Goal: Information Seeking & Learning: Learn about a topic

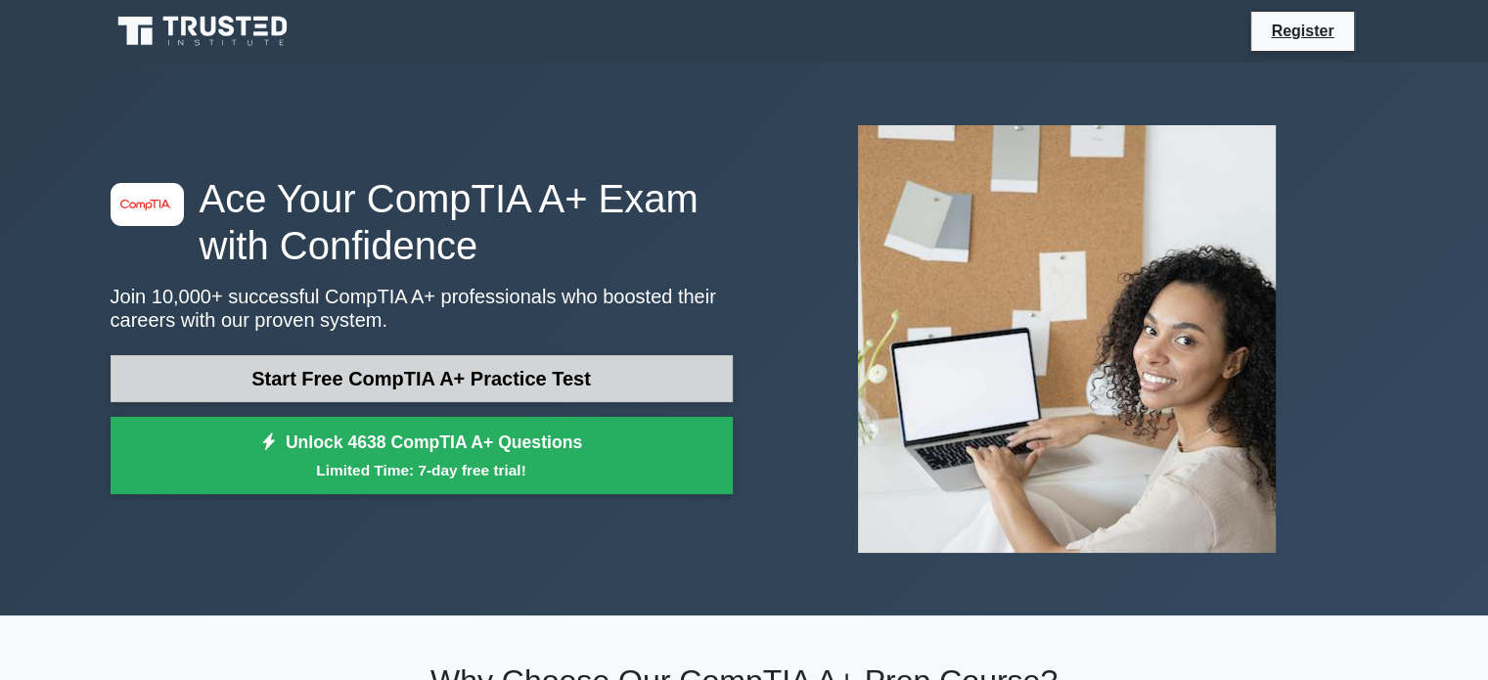
click at [470, 370] on link "Start Free CompTIA A+ Practice Test" at bounding box center [422, 378] width 622 height 47
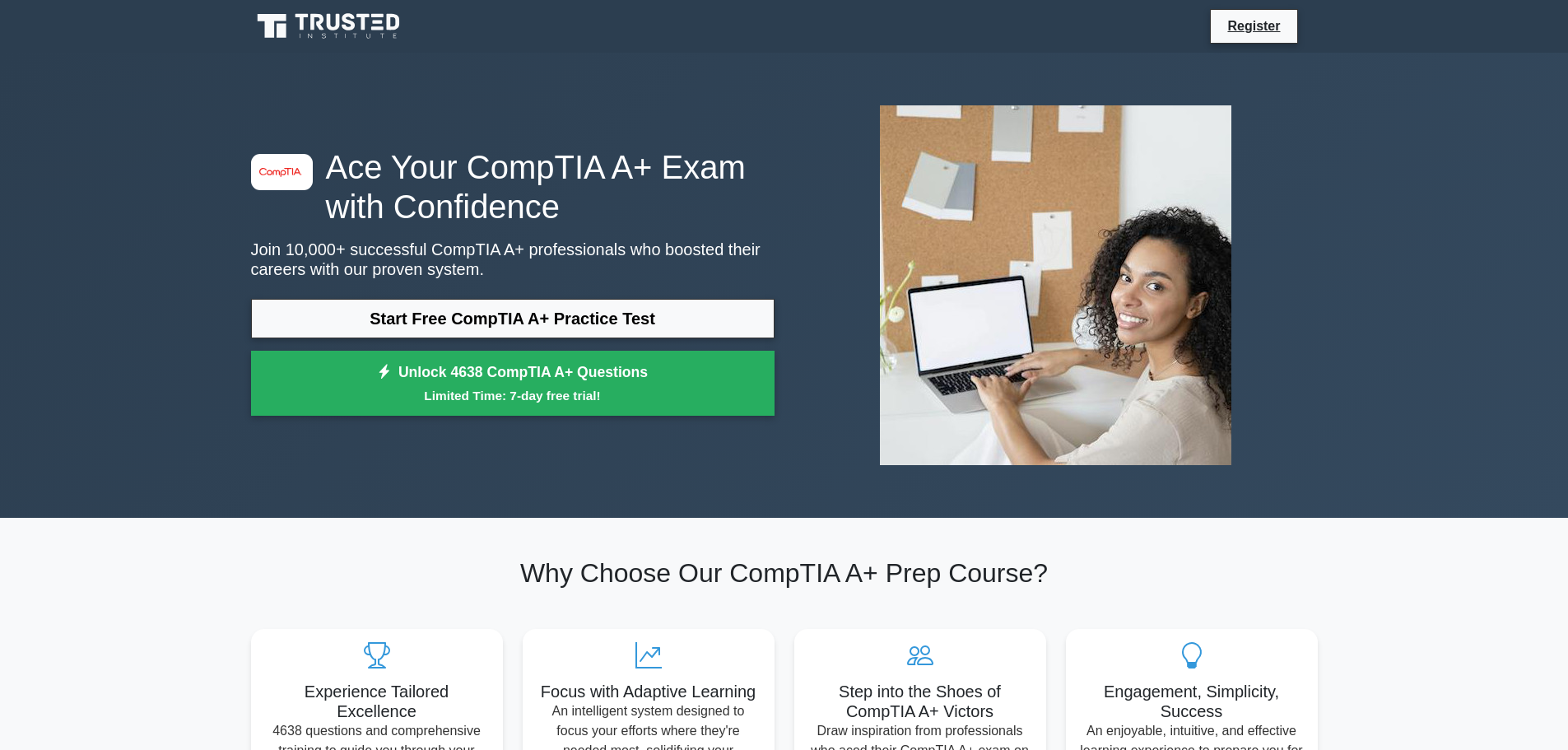
click at [524, 289] on div "image/svg+xml Ace Your CompTIA A+ Exam with Confidence Join 10,000+ successful …" at bounding box center [513, 286] width 543 height 278
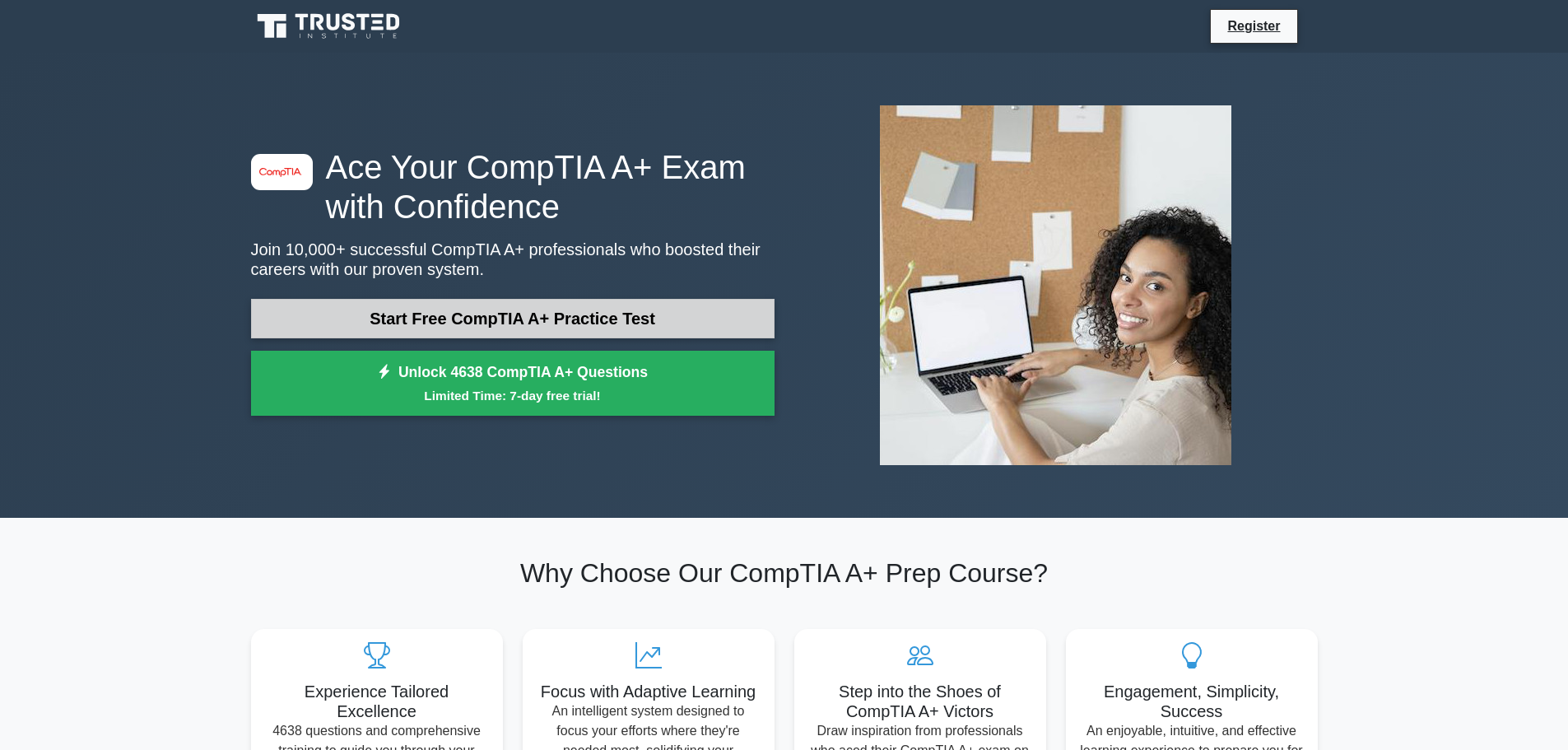
click at [517, 312] on link "Start Free CompTIA A+ Practice Test" at bounding box center [512, 318] width 523 height 40
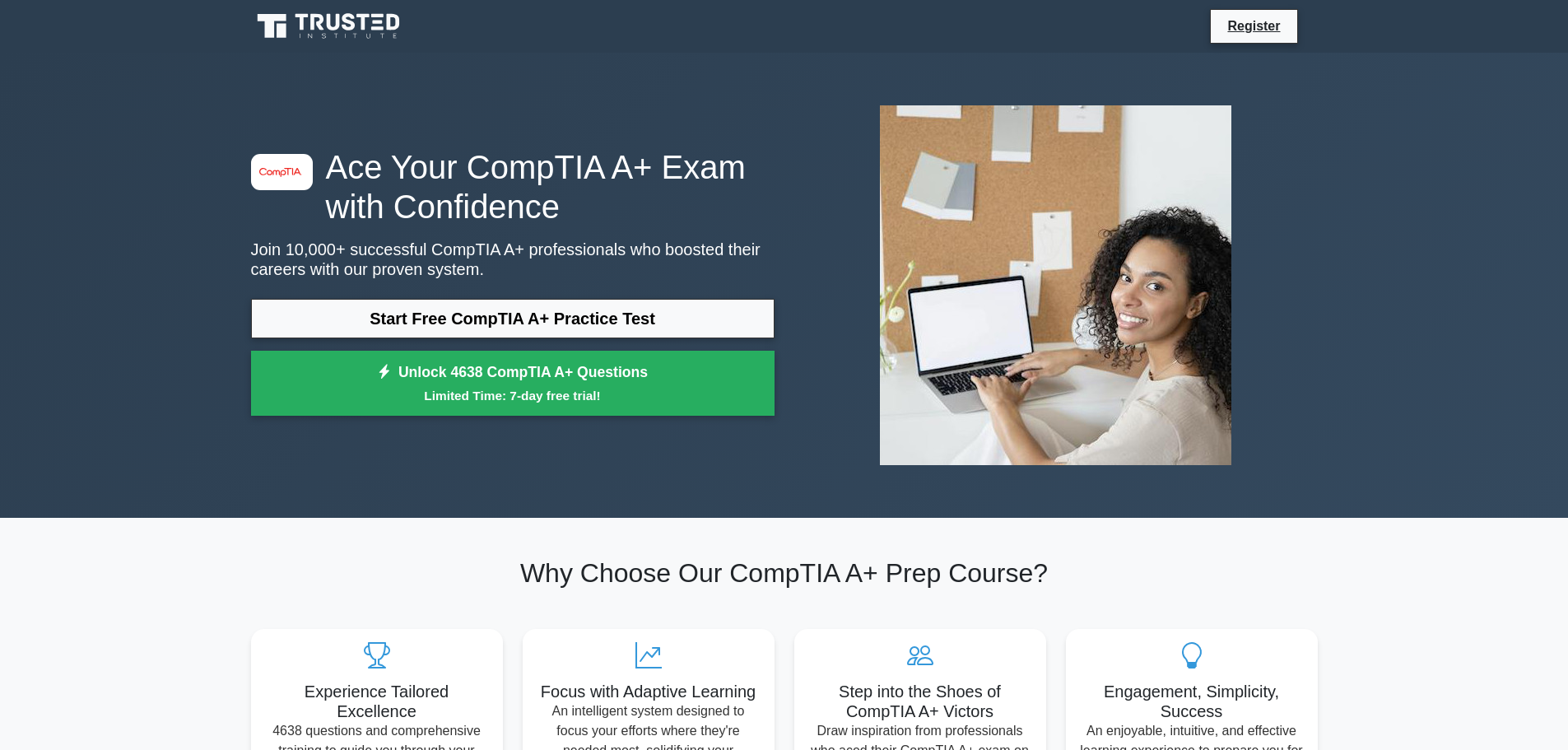
click at [348, 297] on div "image/svg+xml Ace Your CompTIA A+ Exam with Confidence Join 10,000+ successful …" at bounding box center [513, 286] width 543 height 278
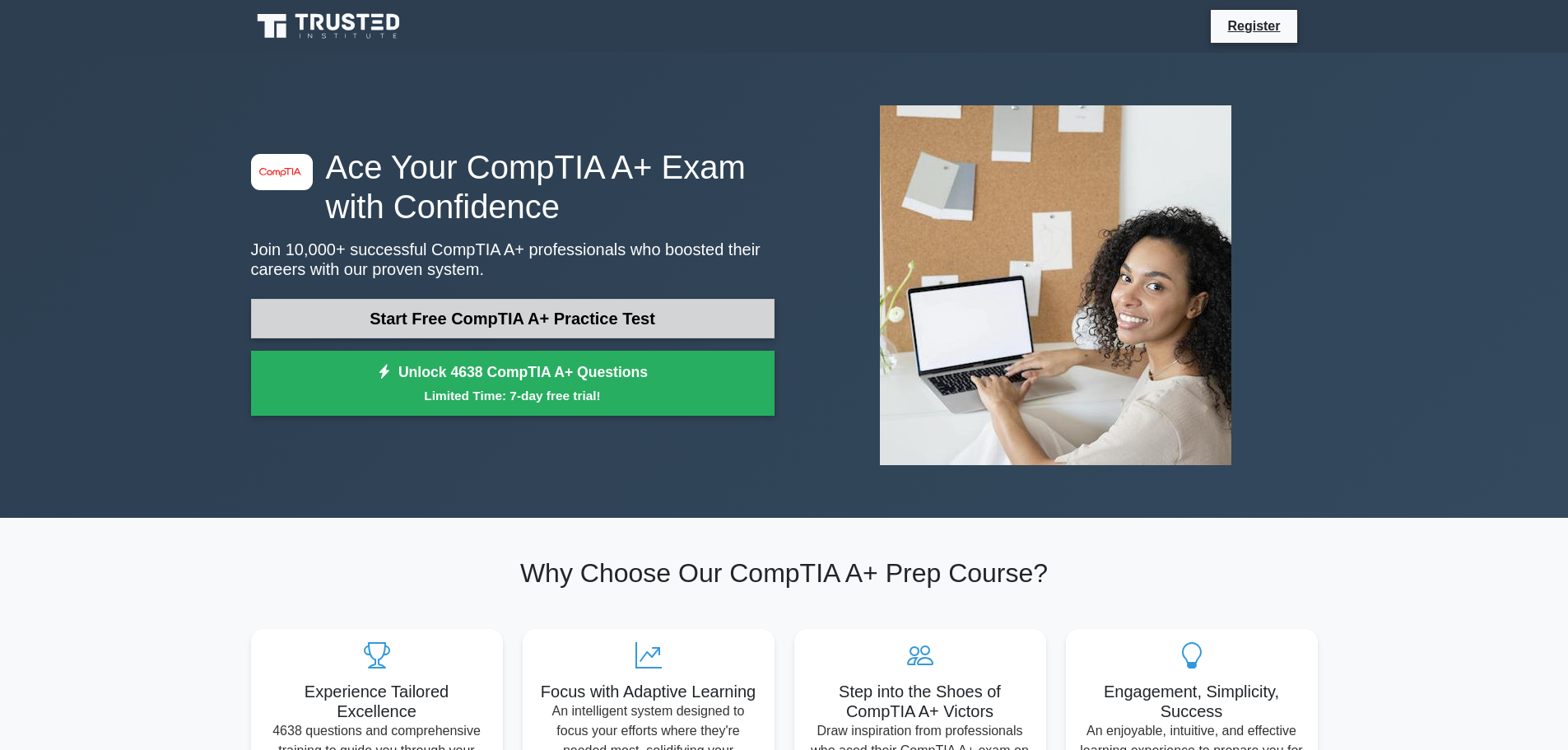
click at [348, 301] on link "Start Free CompTIA A+ Practice Test" at bounding box center [512, 318] width 523 height 40
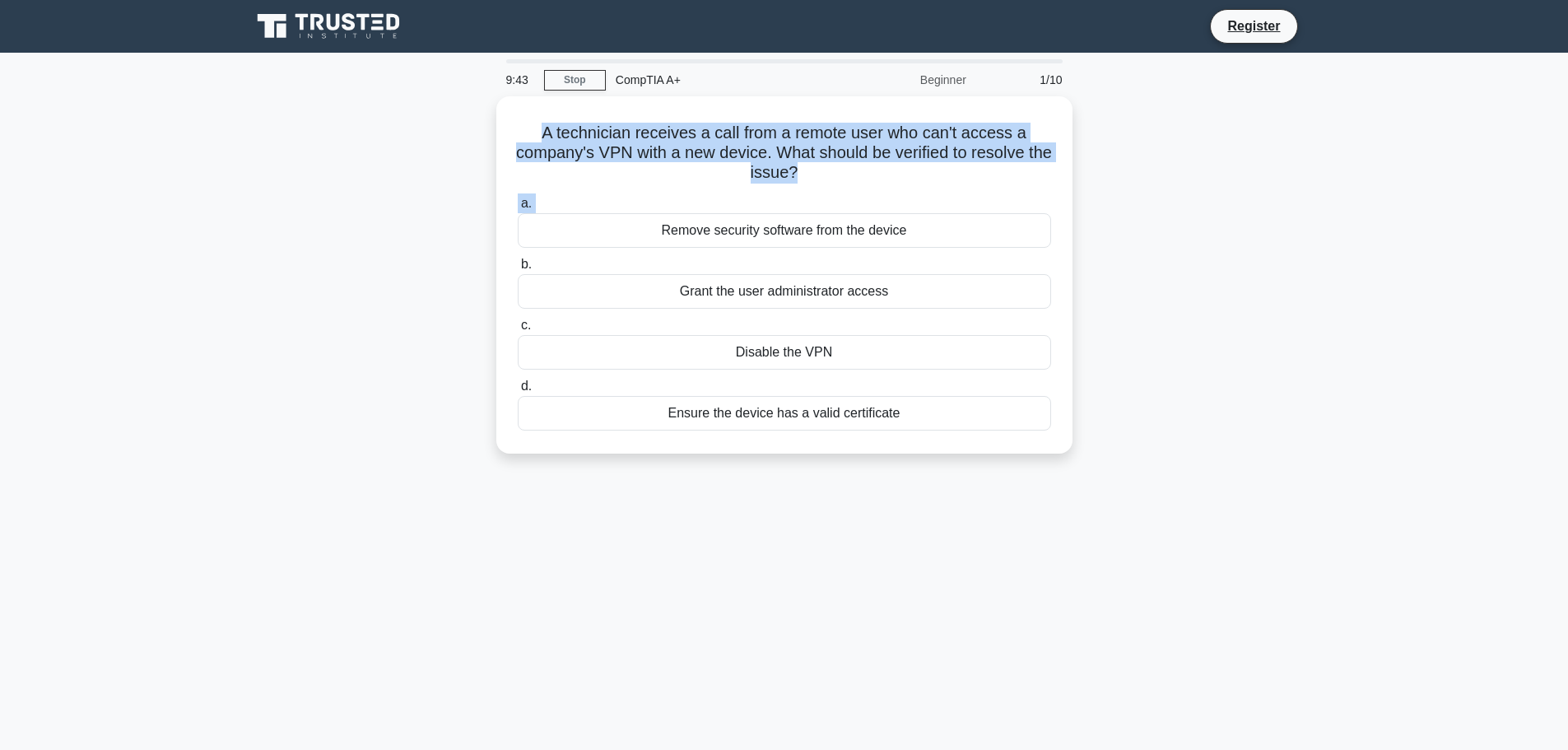
drag, startPoint x: 503, startPoint y: 135, endPoint x: 426, endPoint y: 221, distance: 115.4
click at [450, 230] on div "A technician receives a call from a remote user who can't access a company's VP…" at bounding box center [784, 285] width 1086 height 377
click at [234, 152] on main "9:42 Stop CompTIA A+ Beginner 1/10 A technician receives a call from a remote u…" at bounding box center [784, 471] width 1568 height 837
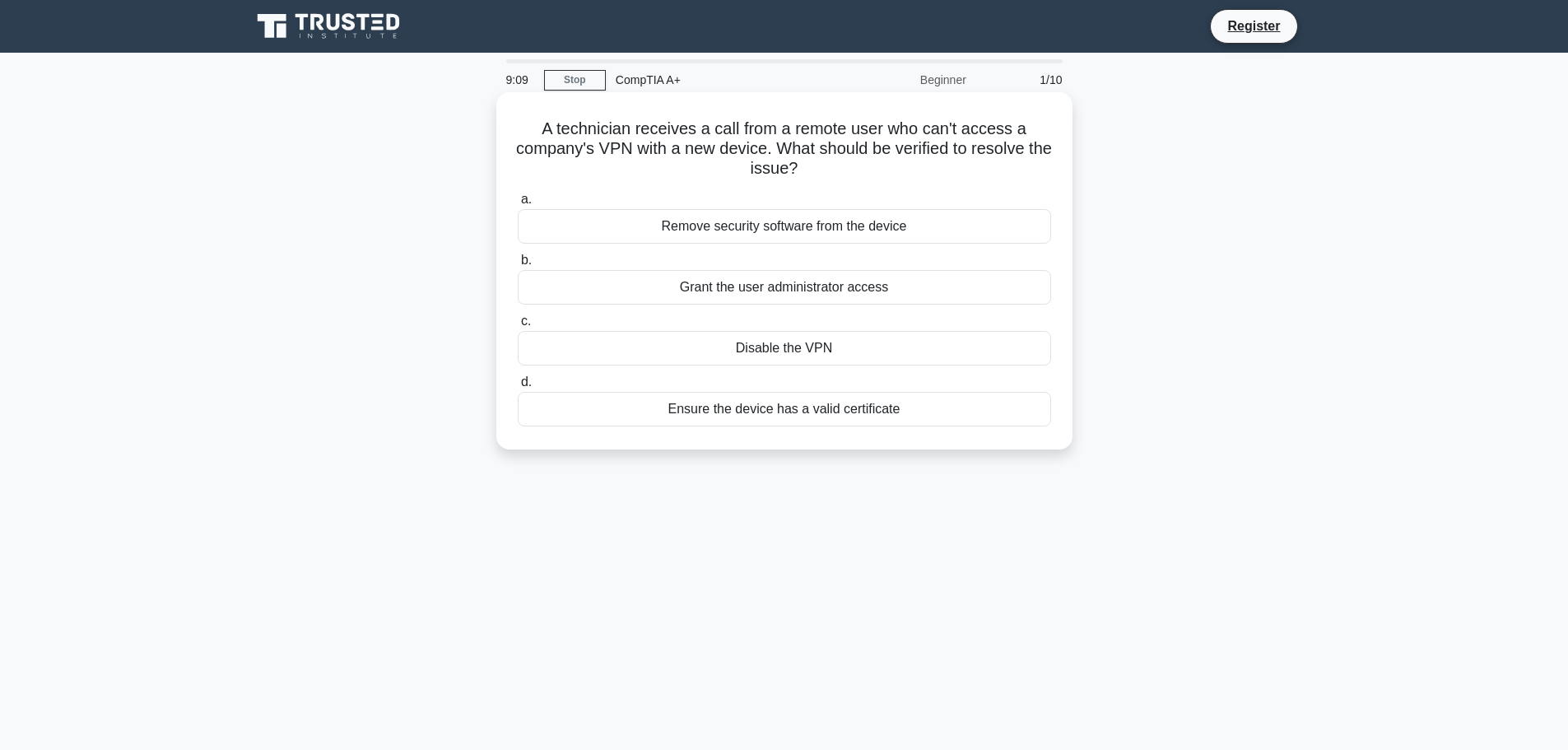
click at [712, 424] on div "Ensure the device has a valid certificate" at bounding box center [784, 409] width 533 height 35
click at [517, 388] on input "d. Ensure the device has a valid certificate" at bounding box center [517, 382] width 0 height 11
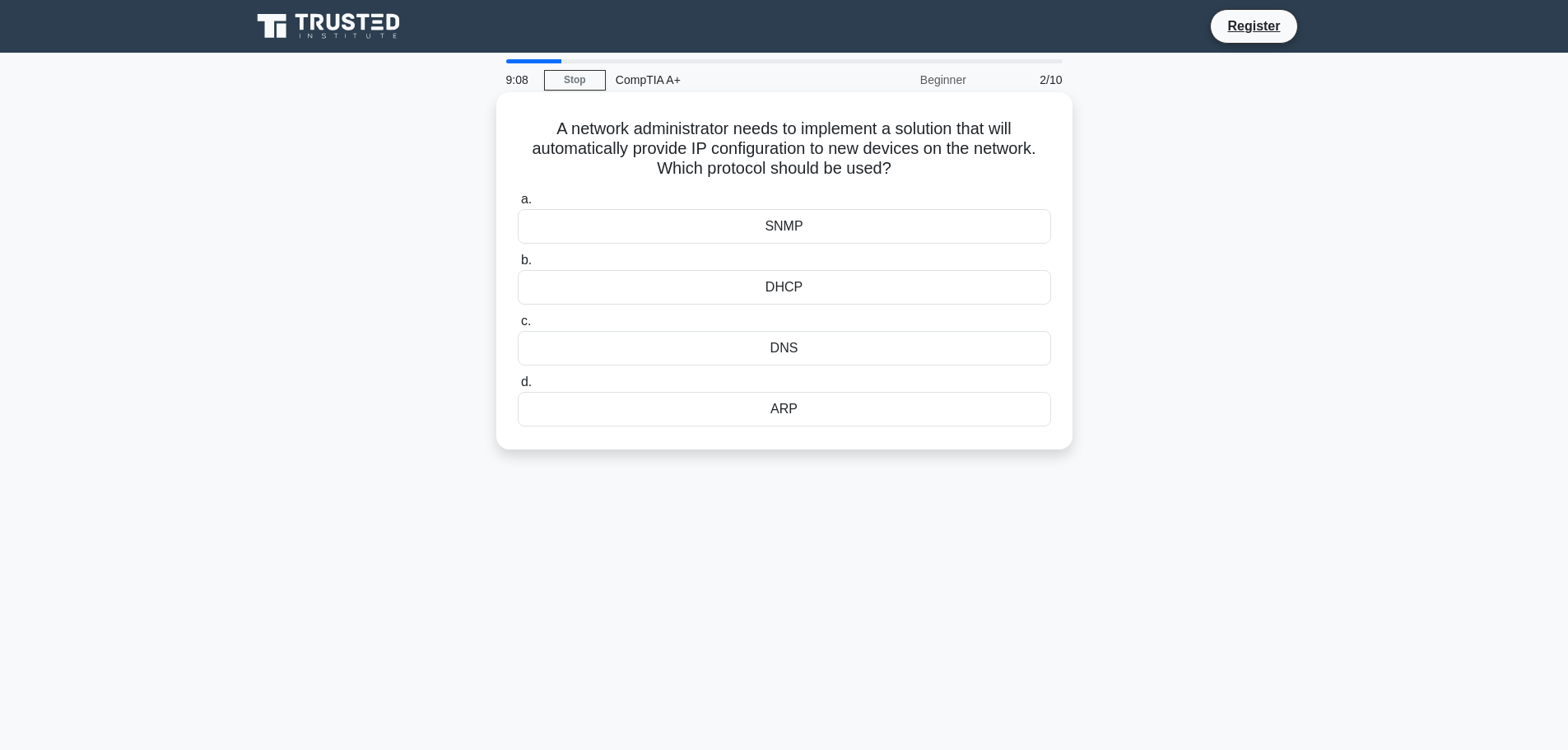
click at [565, 128] on h5 "A network administrator needs to implement a solution that will automatically p…" at bounding box center [784, 149] width 537 height 61
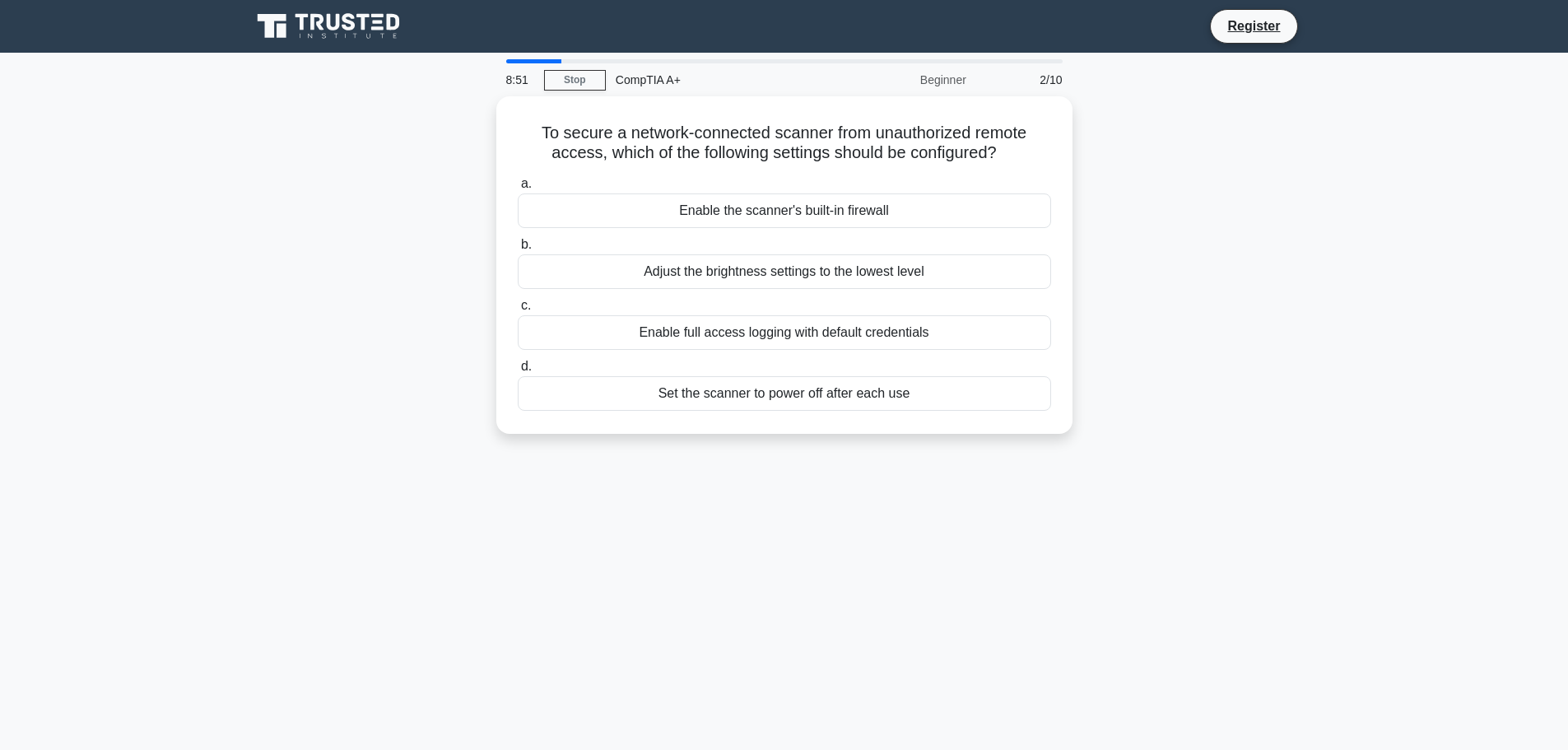
click at [298, 279] on div "To secure a network-connected scanner from unauthorized remote access, which of…" at bounding box center [784, 274] width 1086 height 358
click at [573, 74] on link "Stop" at bounding box center [575, 80] width 61 height 20
click at [383, 34] on icon at bounding box center [330, 26] width 158 height 31
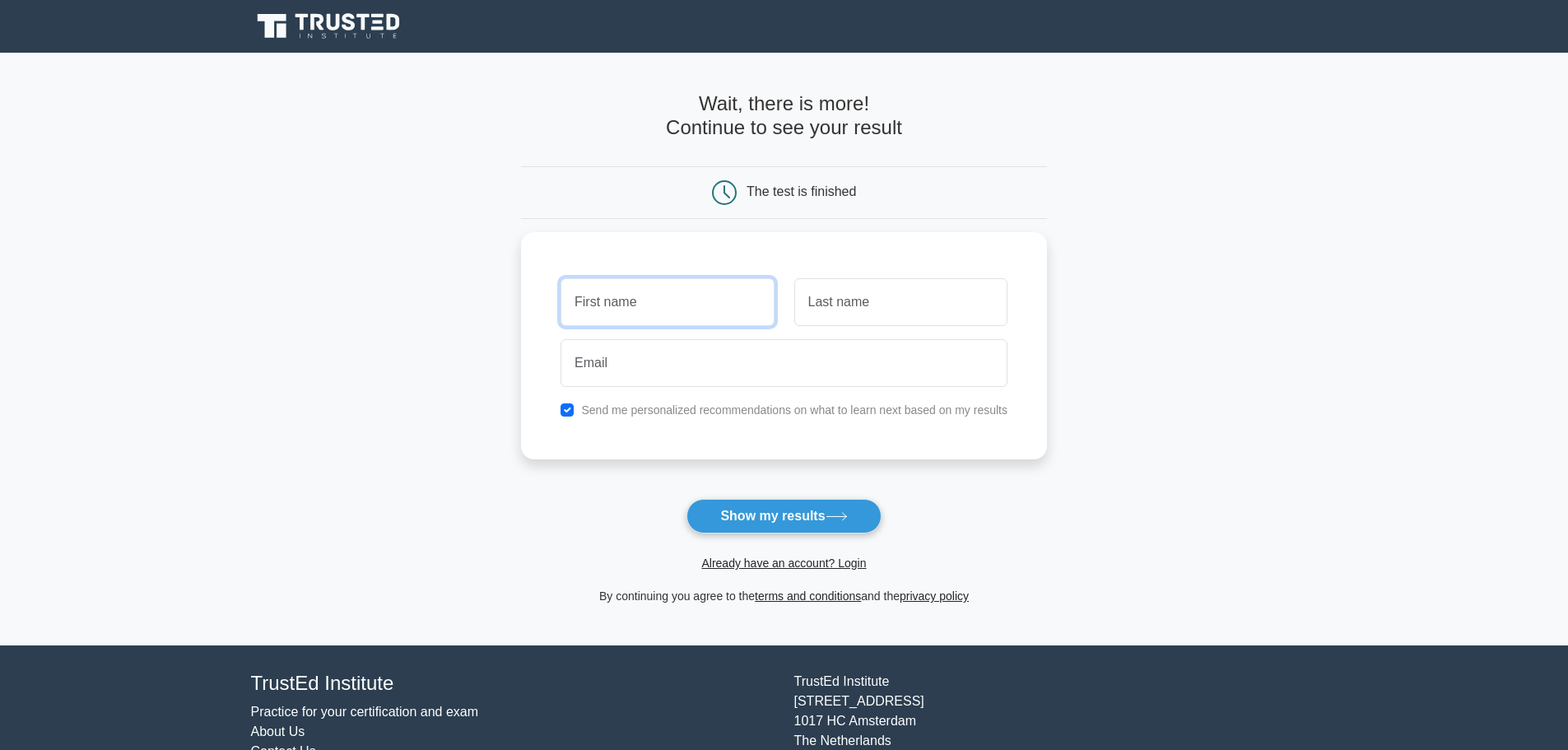
type input "pavel"
type input "rodriguez"
type input "pavelrodriguez616@gmail.com"
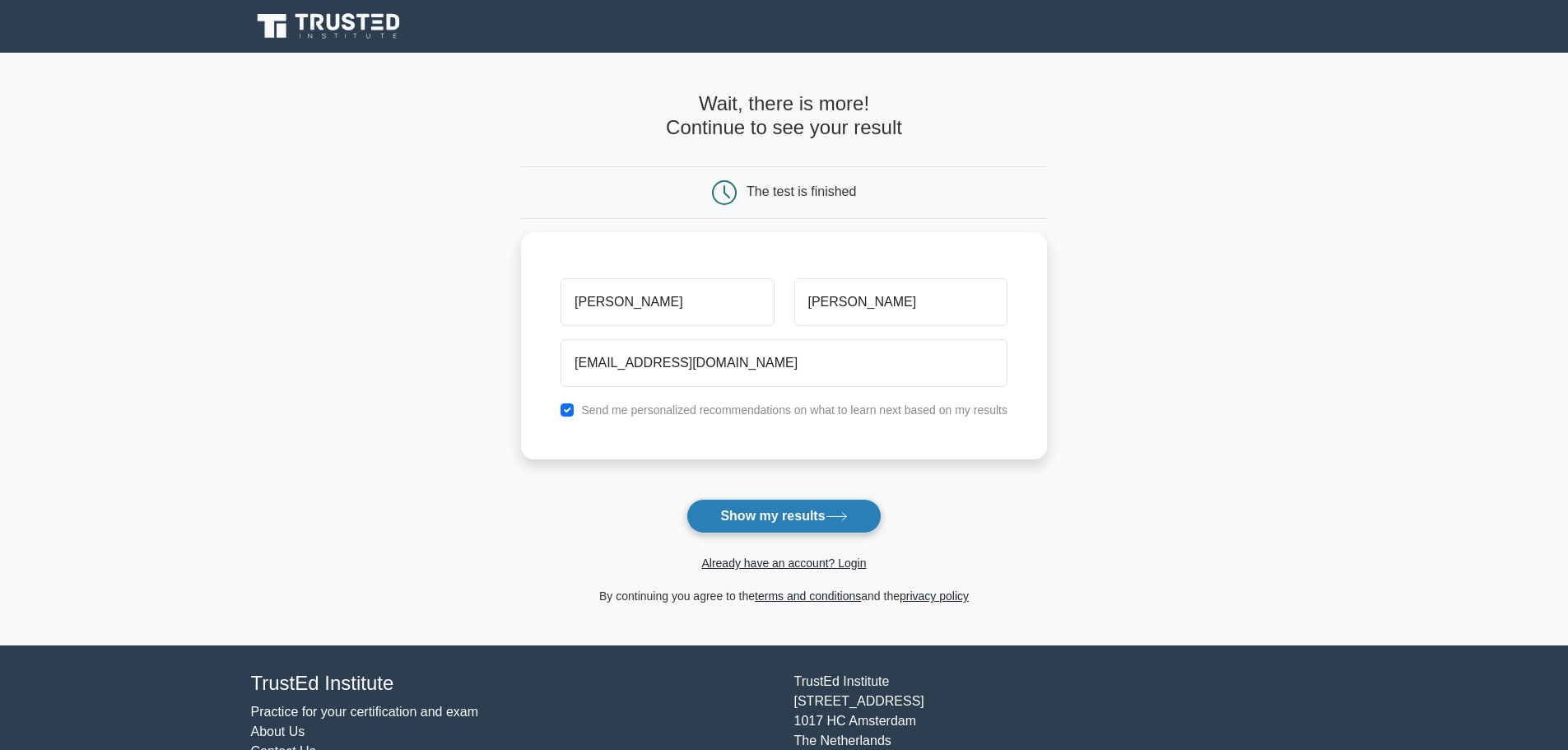
click at [791, 517] on button "Show my results" at bounding box center [783, 516] width 194 height 35
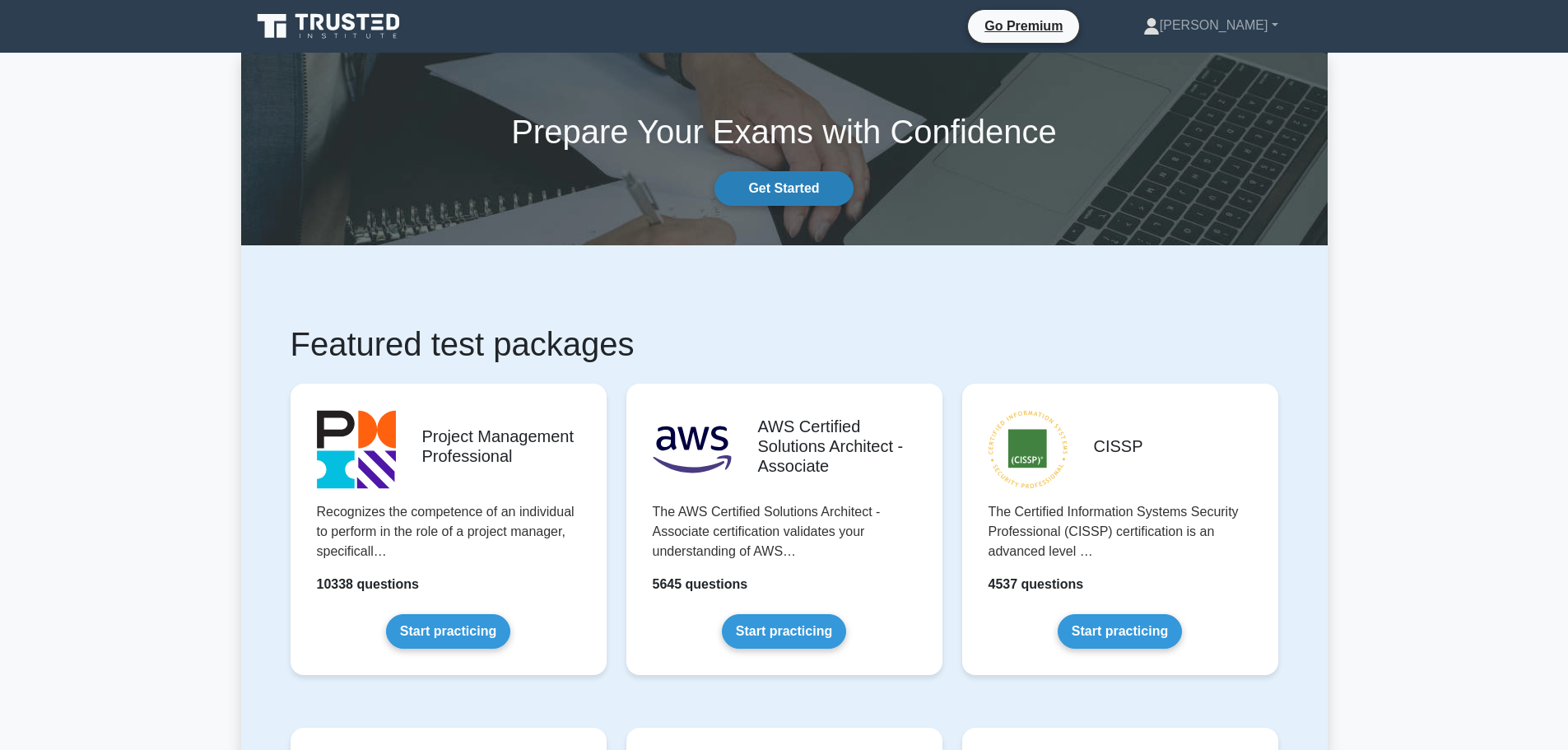
click at [806, 189] on link "Get Started" at bounding box center [783, 188] width 138 height 35
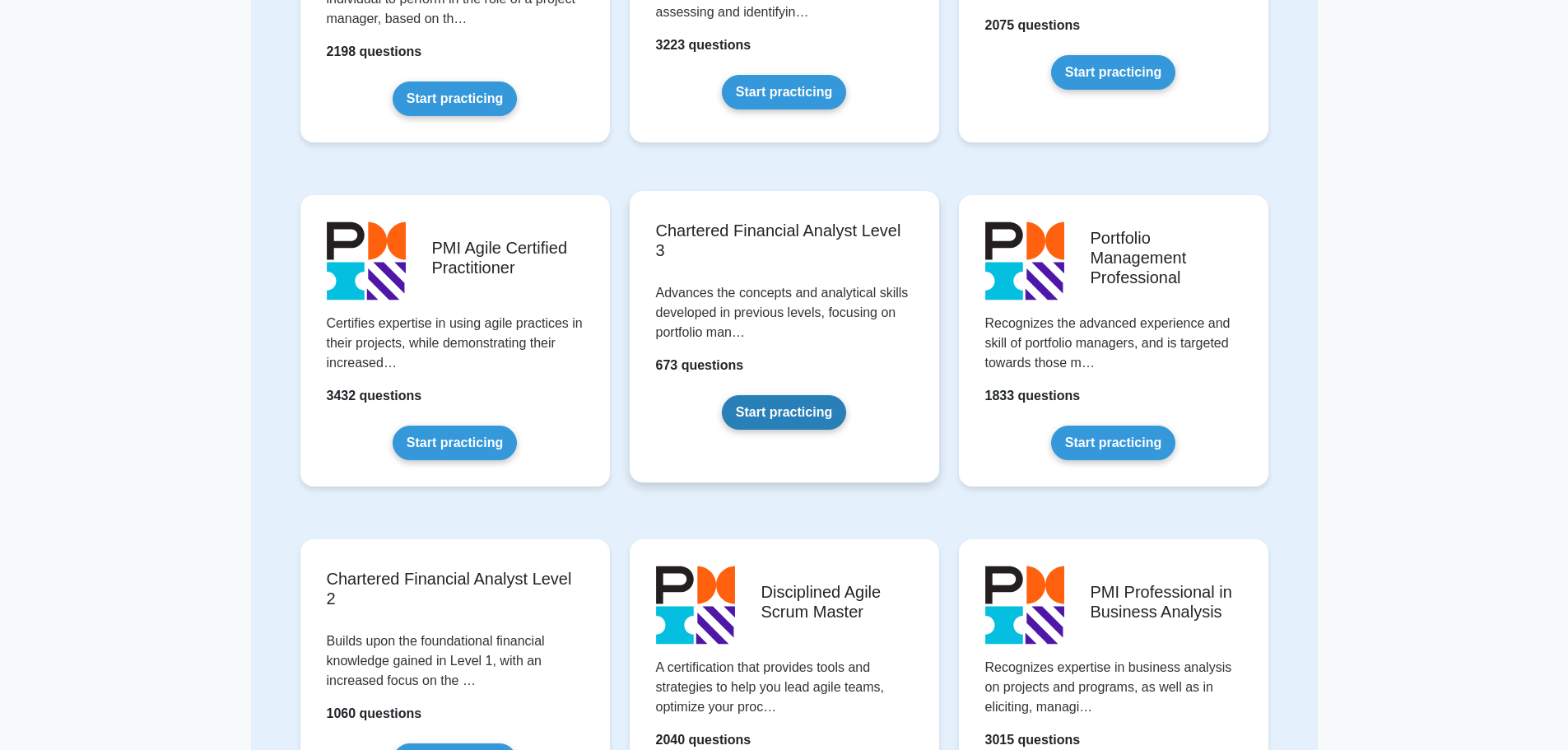
scroll to position [1647, 0]
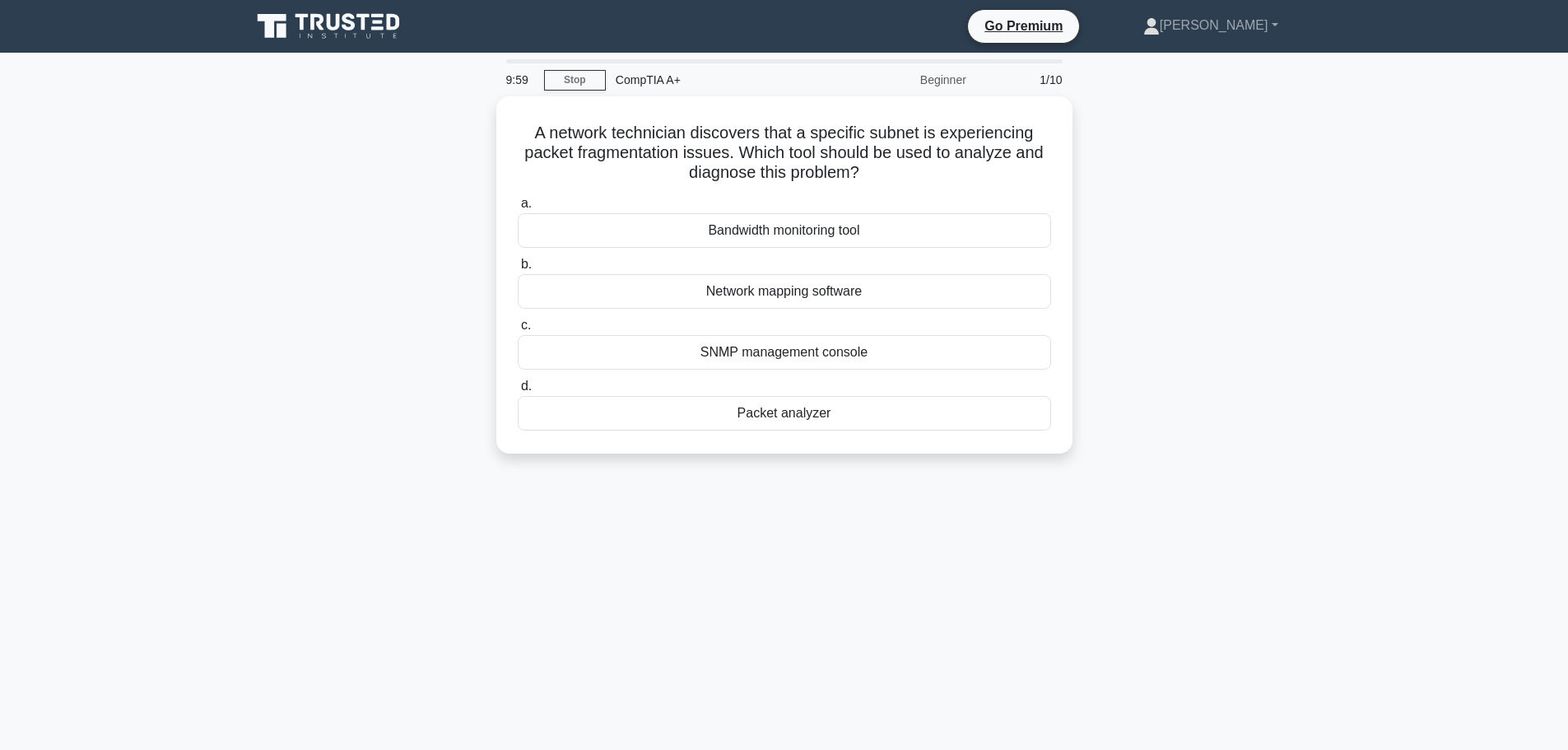
click at [284, 104] on div "A network technician discovers that a specific subnet is experiencing packet fr…" at bounding box center [784, 285] width 1086 height 377
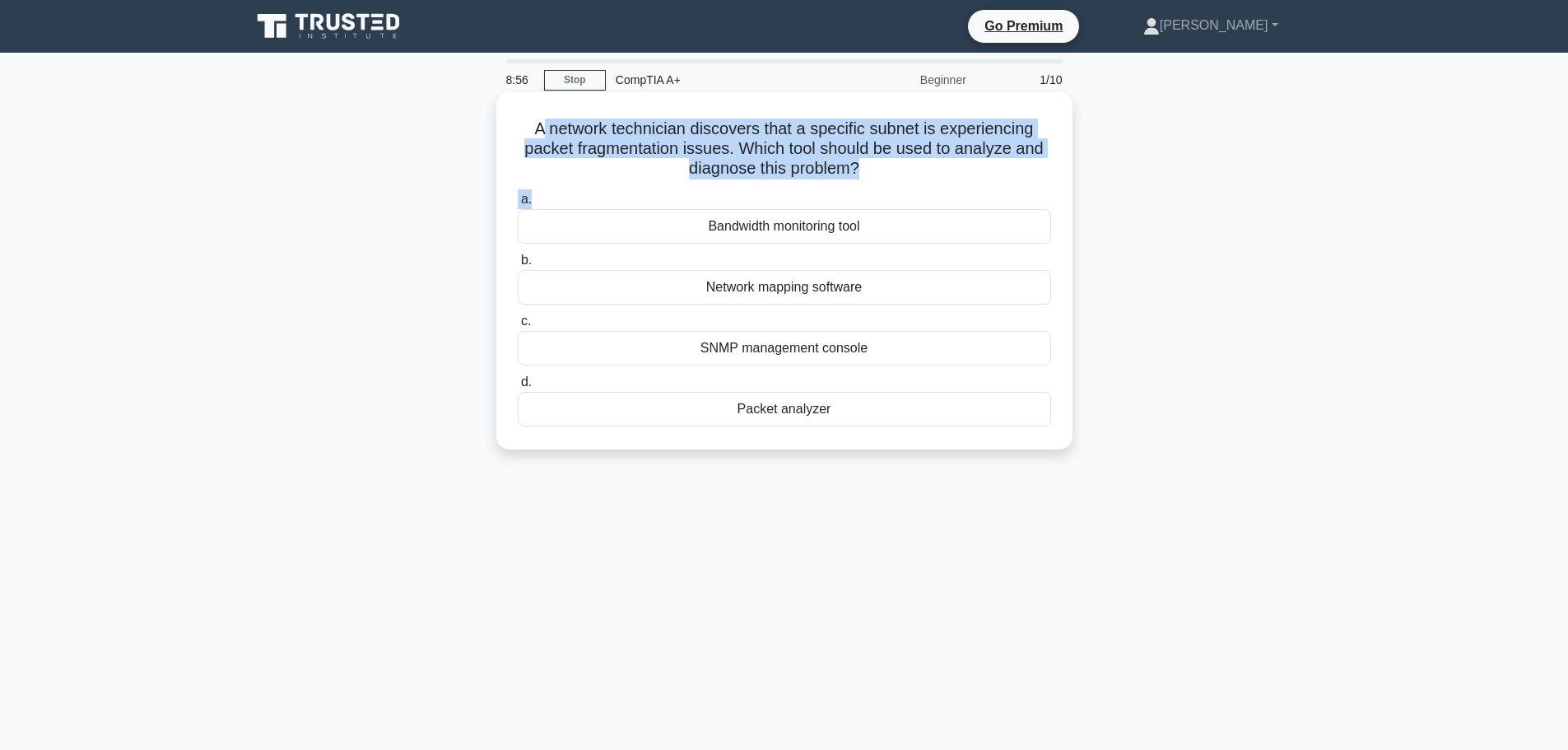
drag, startPoint x: 534, startPoint y: 129, endPoint x: 898, endPoint y: 197, distance: 370.3
click at [898, 197] on div "A network technician discovers that a specific subnet is experiencing packet fr…" at bounding box center [784, 270] width 563 height 344
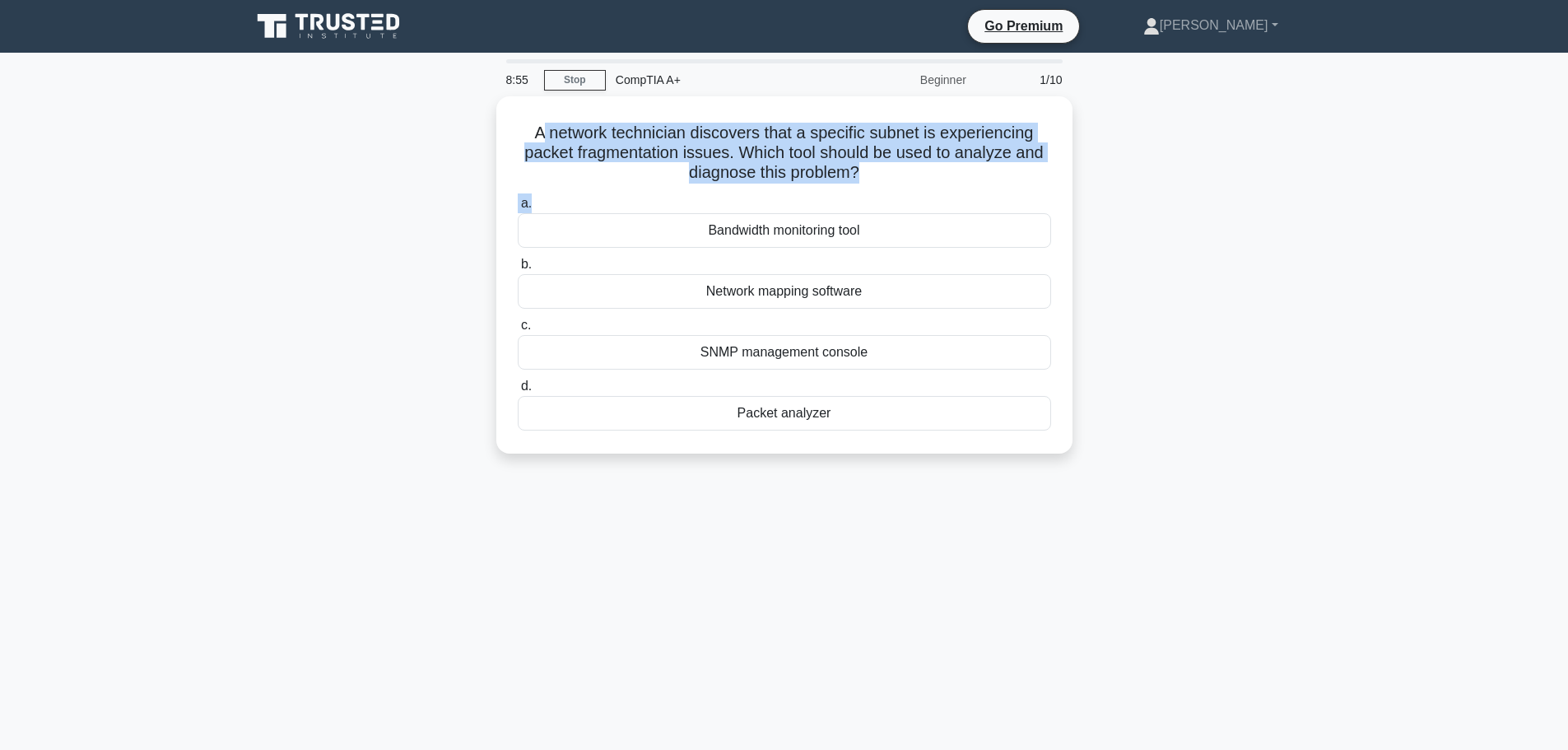
drag, startPoint x: 464, startPoint y: 155, endPoint x: 475, endPoint y: 154, distance: 11.0
click at [462, 155] on div "A network technician discovers that a specific subnet is experiencing packet fr…" at bounding box center [784, 285] width 1086 height 377
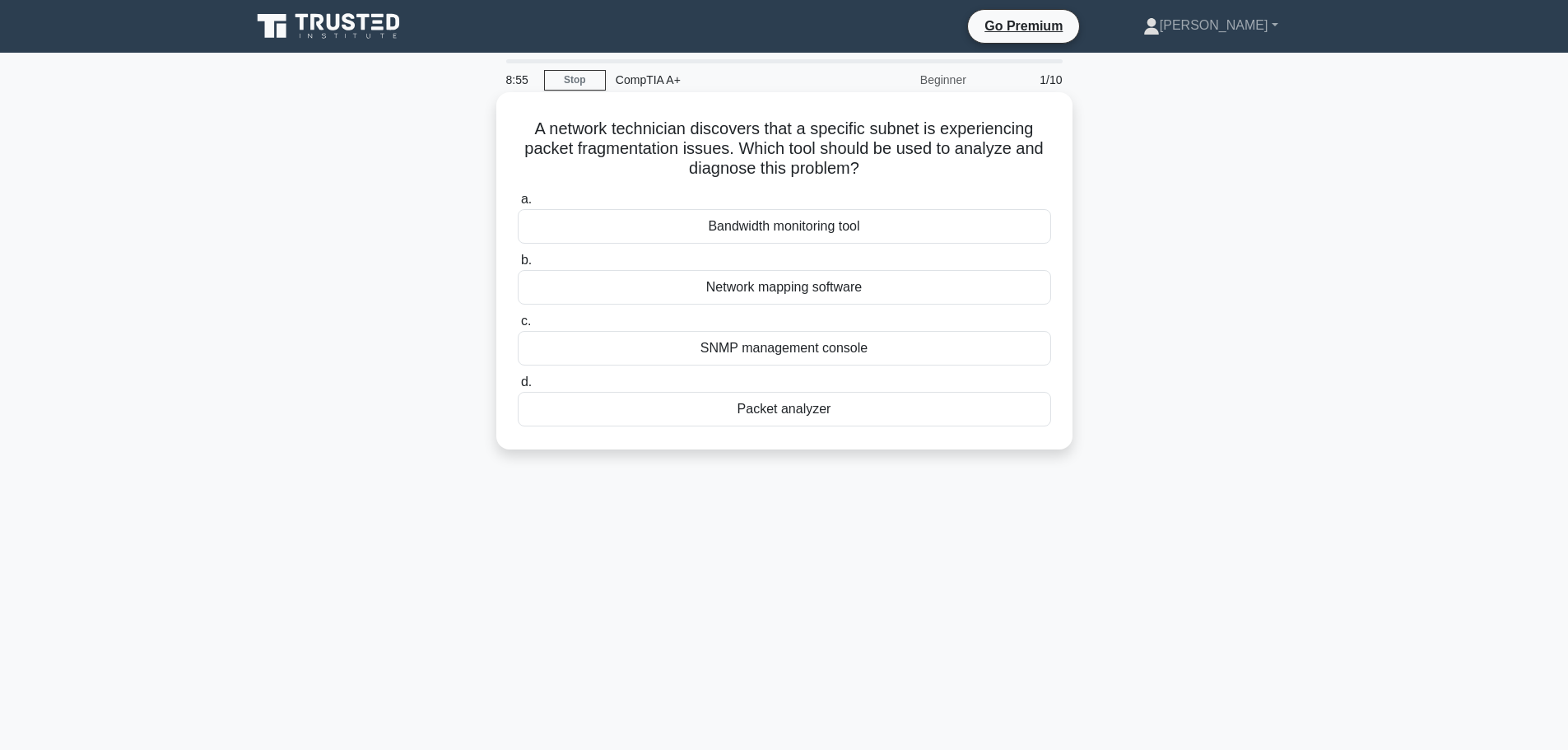
drag, startPoint x: 610, startPoint y: 215, endPoint x: 620, endPoint y: 198, distance: 19.7
click at [610, 215] on div "Bandwidth monitoring tool" at bounding box center [784, 226] width 533 height 35
click at [517, 205] on input "a. Bandwidth monitoring tool" at bounding box center [517, 199] width 0 height 11
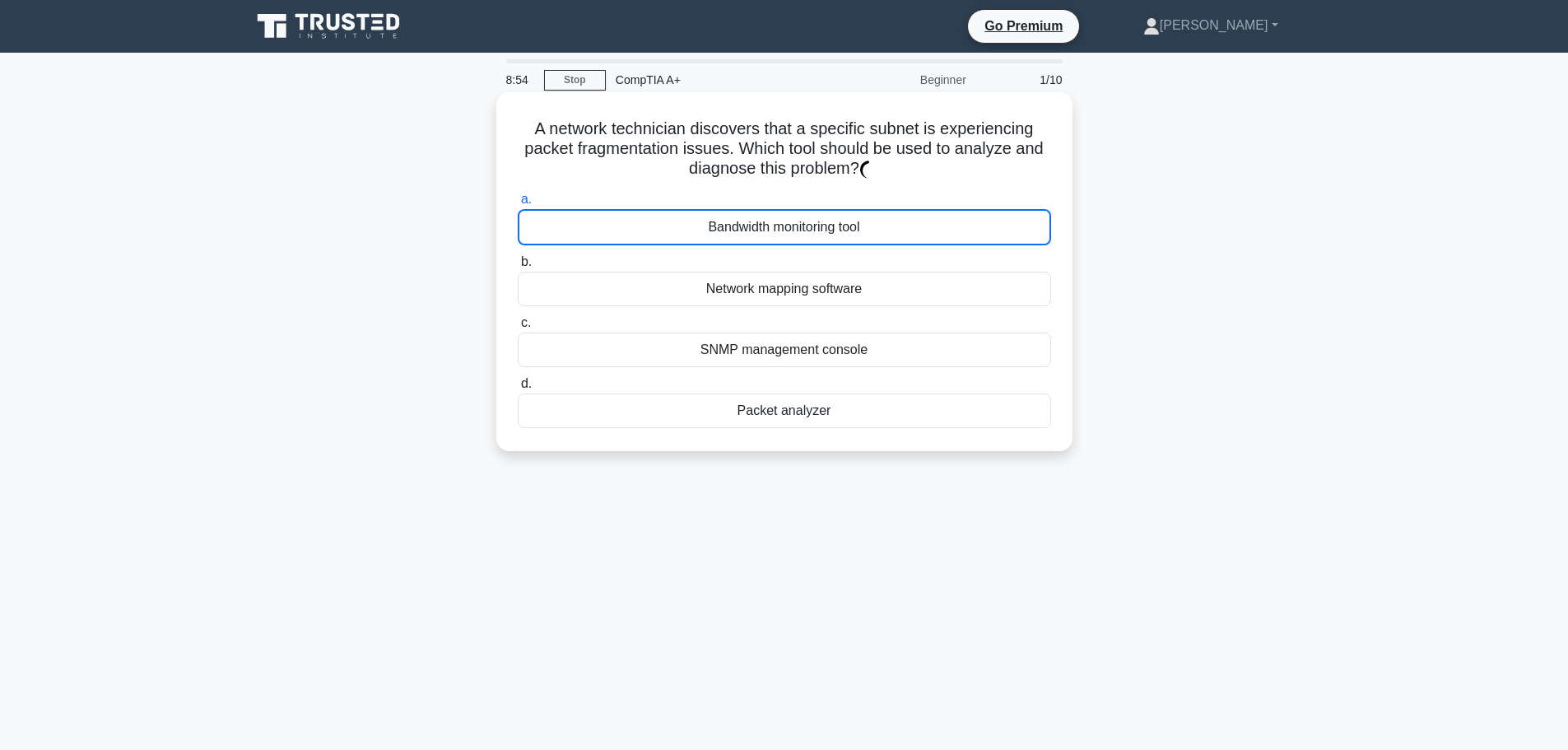
click at [792, 439] on div "A network technician discovers that a specific subnet is experiencing packet fr…" at bounding box center [784, 271] width 563 height 346
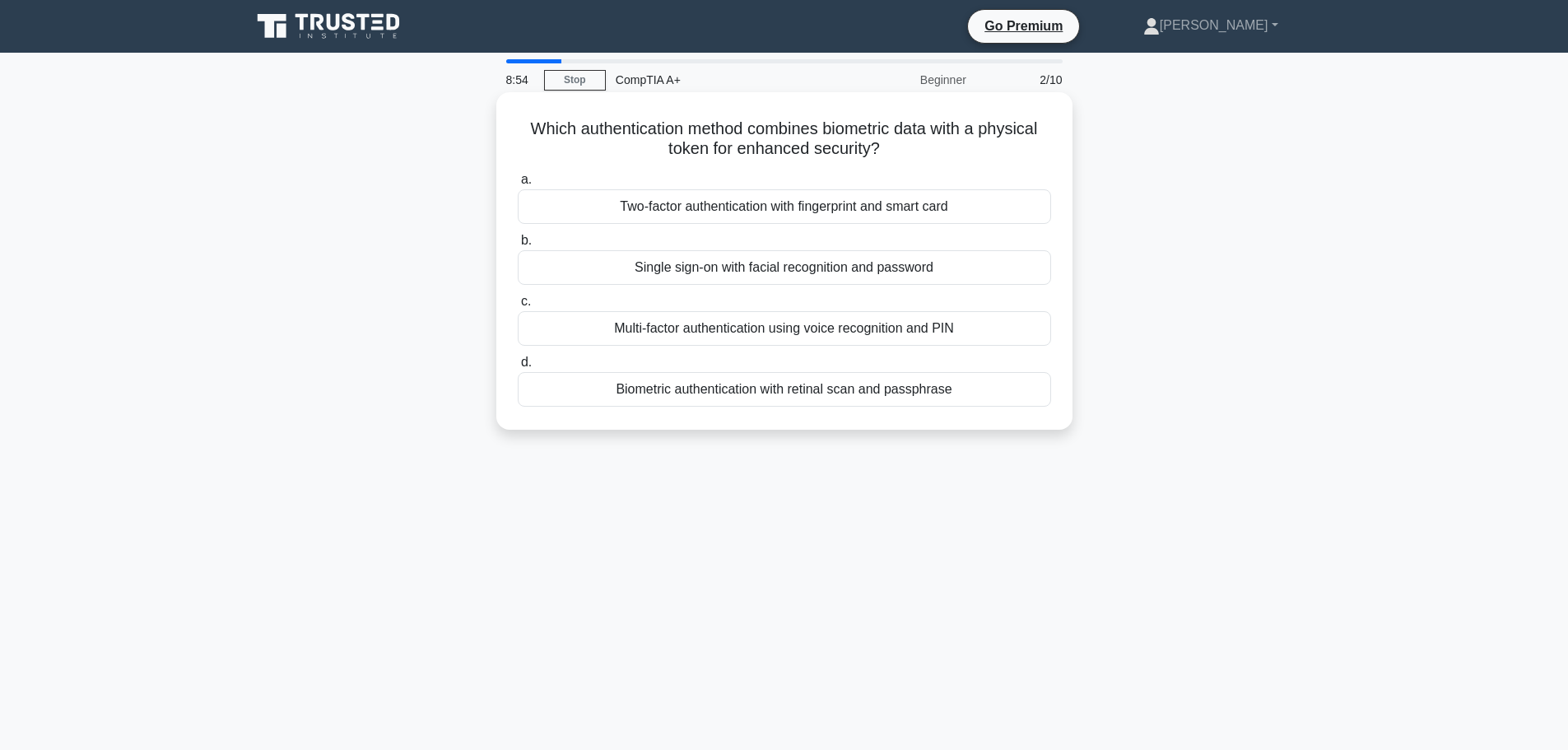
click at [809, 418] on div "Which authentication method combines biometric data with a physical token for e…" at bounding box center [784, 260] width 563 height 324
click at [538, 137] on h5 "Which authentication method combines biometric data with a physical token for e…" at bounding box center [784, 139] width 537 height 41
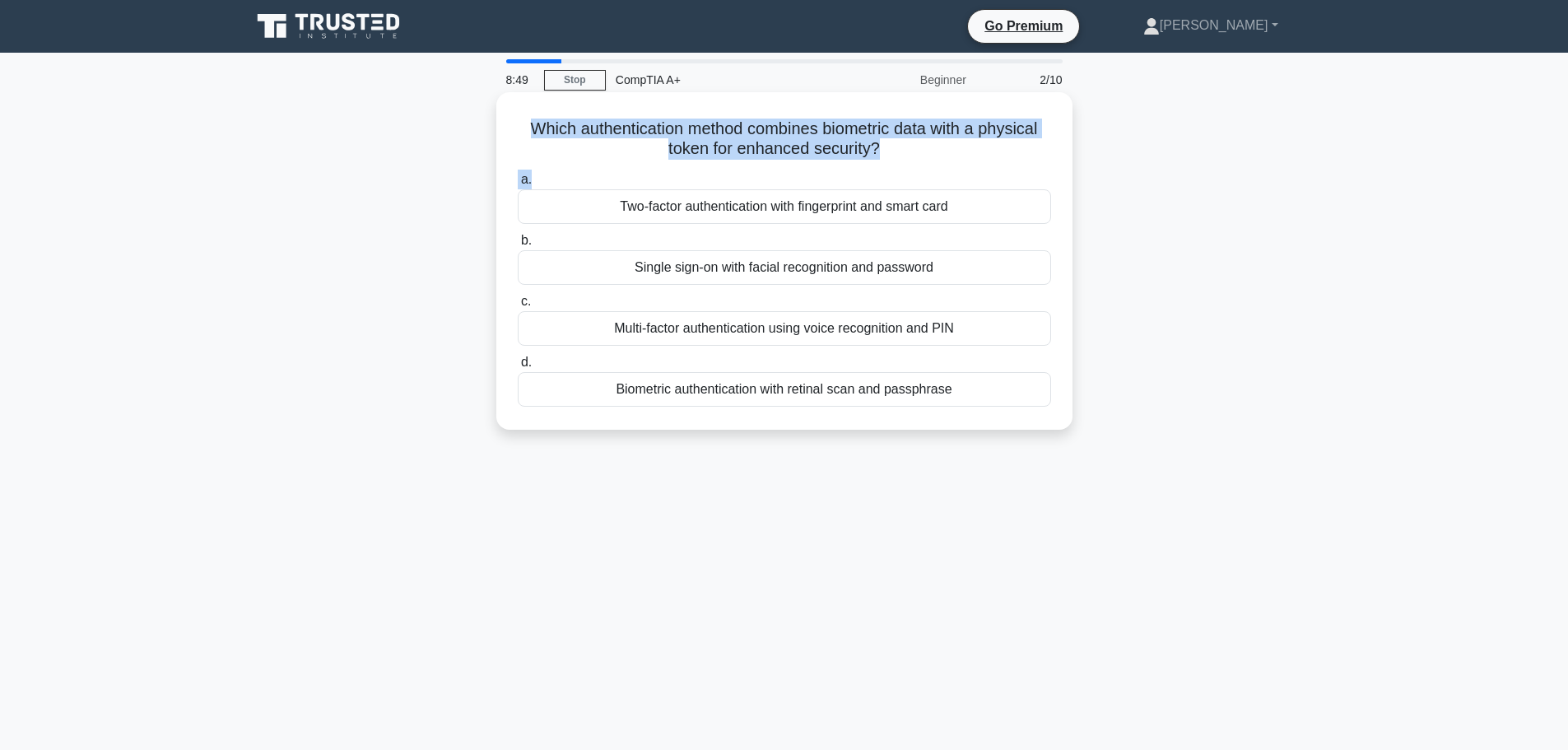
drag, startPoint x: 503, startPoint y: 129, endPoint x: 550, endPoint y: 250, distance: 129.8
click at [543, 194] on div "Which authentication method combines biometric data with a physical token for e…" at bounding box center [784, 260] width 563 height 324
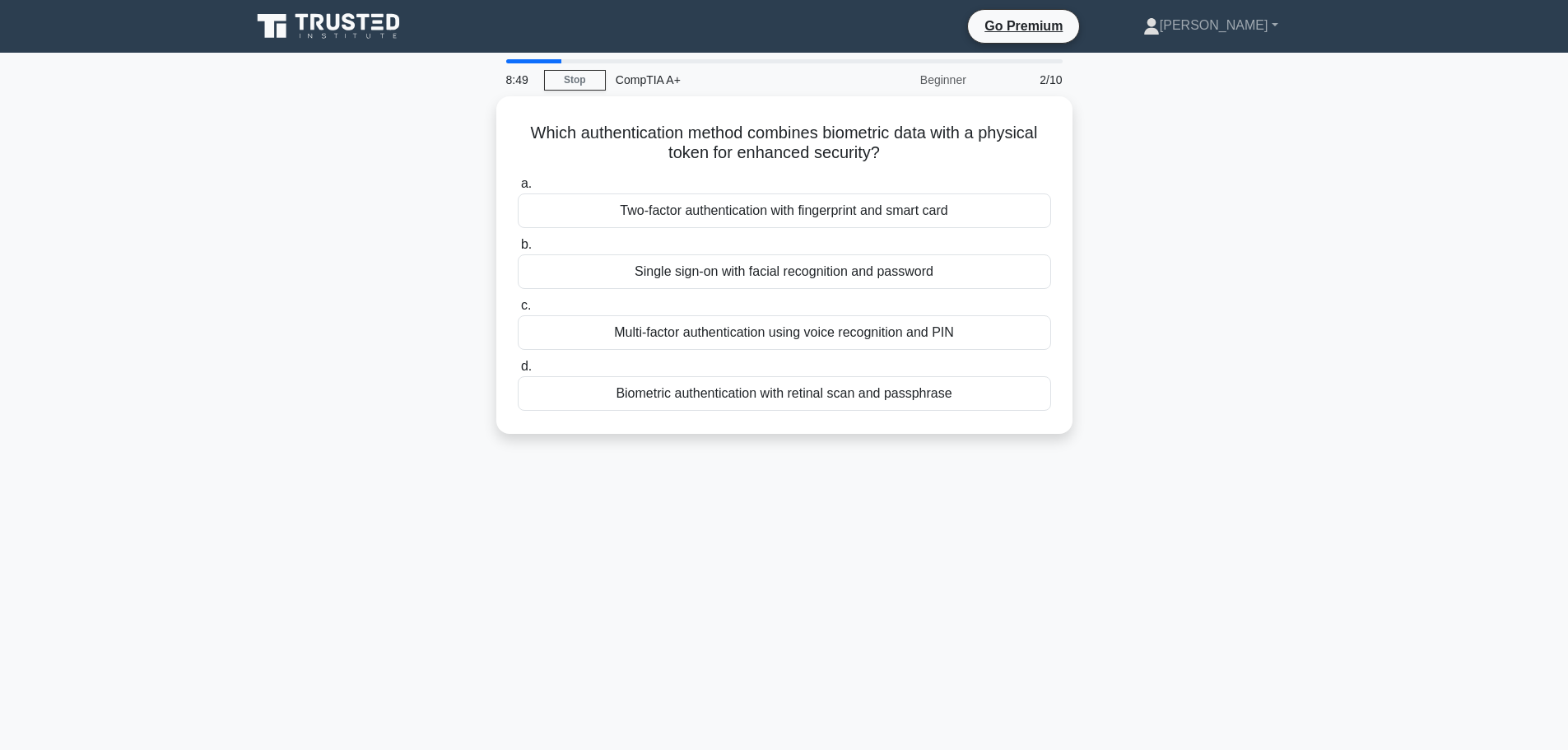
click at [475, 458] on div "8:49 Stop CompTIA A+ Beginner 2/10 Which authentication method combines biometr…" at bounding box center [784, 471] width 1086 height 823
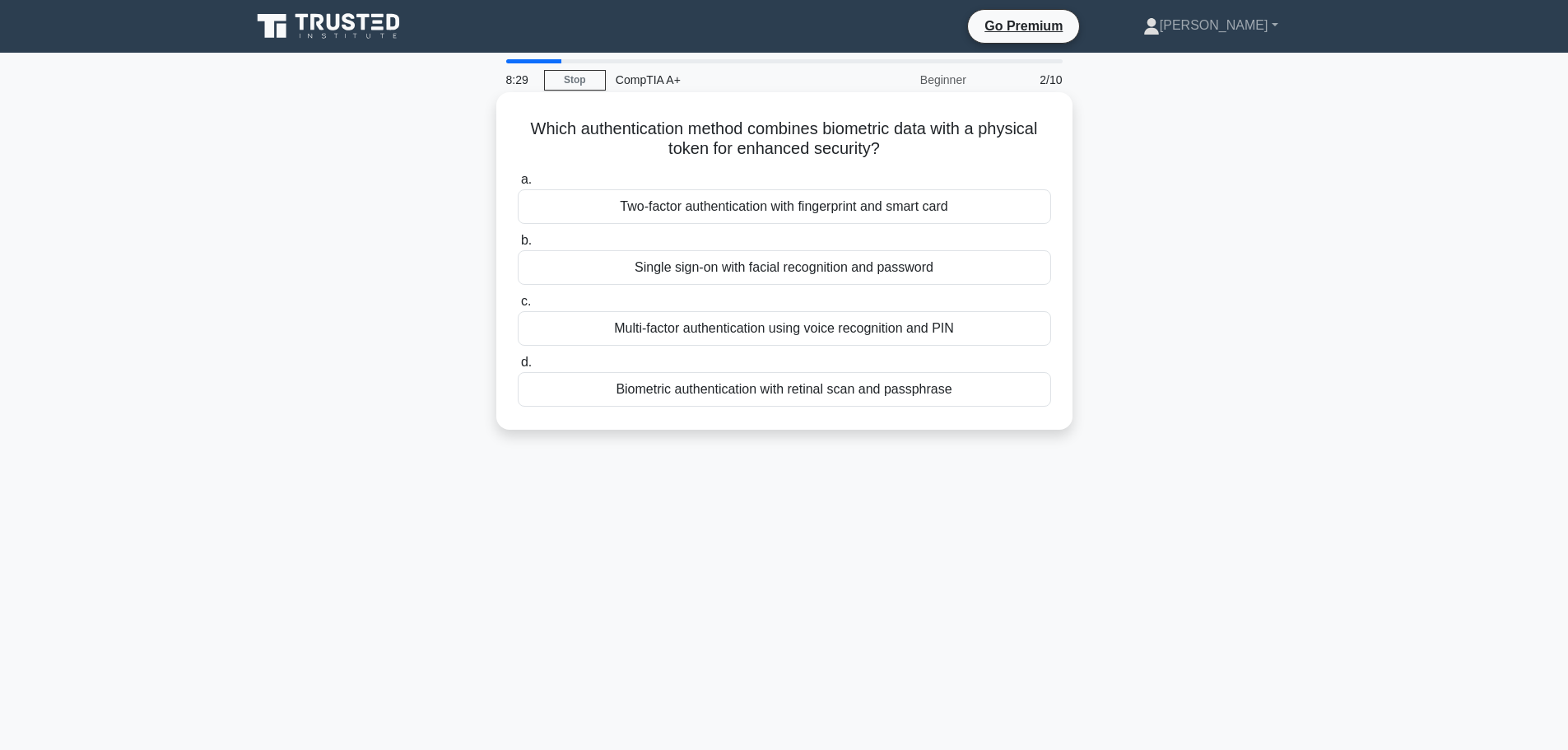
click at [676, 208] on div "Two-factor authentication with fingerprint and smart card" at bounding box center [784, 206] width 533 height 35
click at [517, 185] on input "a. Two-factor authentication with fingerprint and smart card" at bounding box center [517, 179] width 0 height 11
drag, startPoint x: 964, startPoint y: 150, endPoint x: 547, endPoint y: 131, distance: 417.4
click at [547, 131] on h5 "During a BIOS update, which of the following actions is critical to ensure the …" at bounding box center [784, 139] width 537 height 41
click at [523, 119] on h5 "During a BIOS update, which of the following actions is critical to ensure the …" at bounding box center [784, 139] width 537 height 41
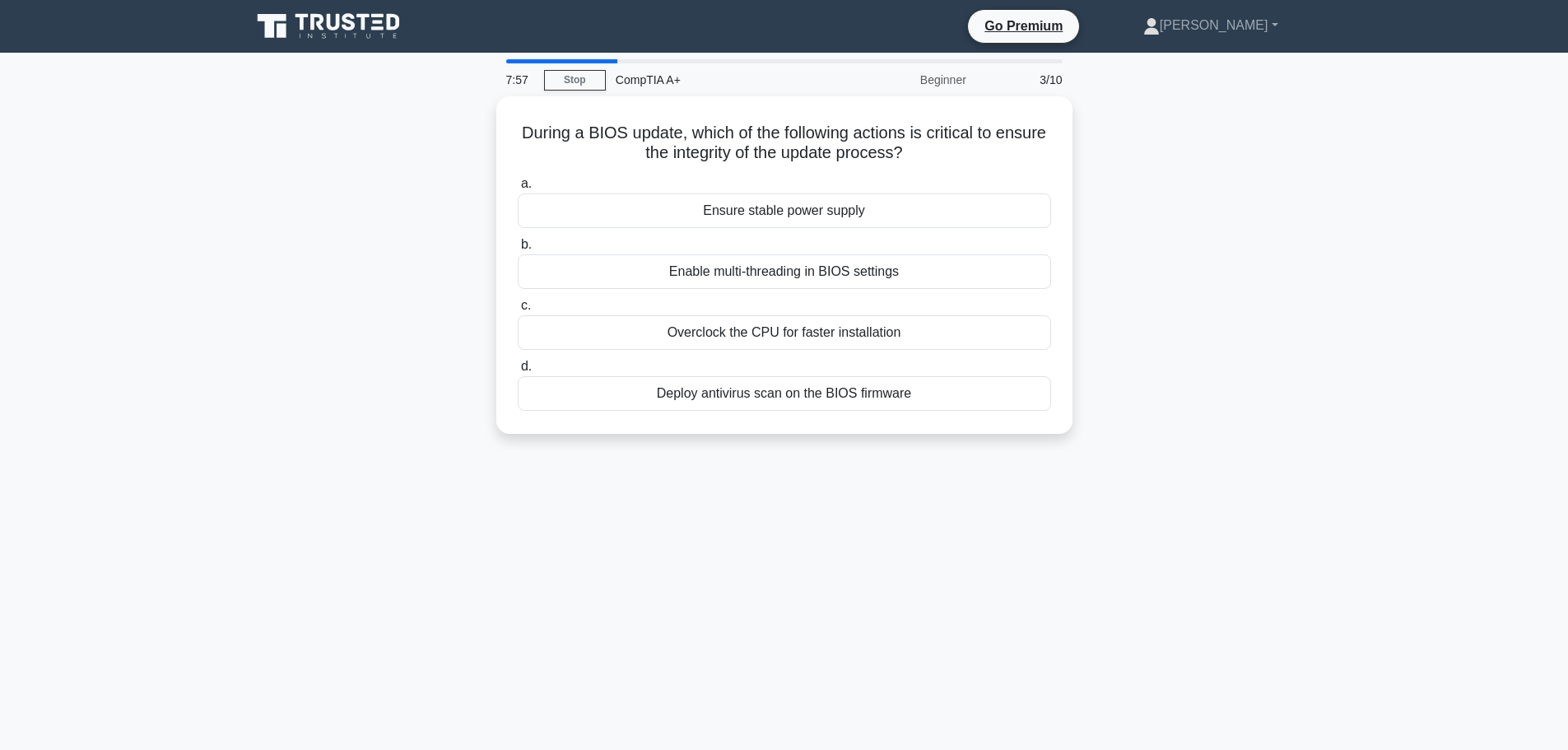
click at [446, 160] on div "During a BIOS update, which of the following actions is critical to ensure the …" at bounding box center [784, 274] width 1086 height 358
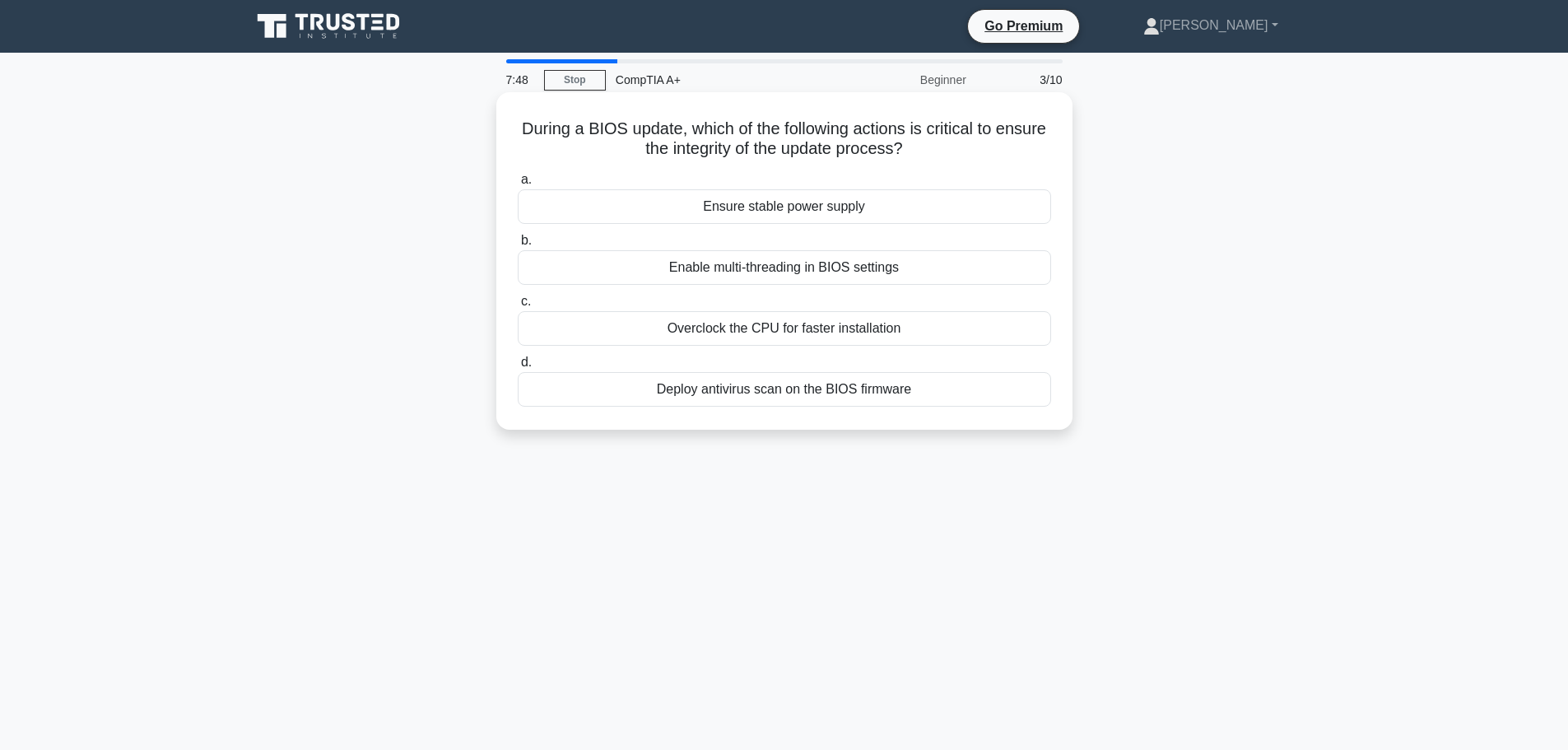
click at [743, 211] on div "Ensure stable power supply" at bounding box center [784, 206] width 533 height 35
click at [517, 185] on input "a. Ensure stable power supply" at bounding box center [517, 179] width 0 height 11
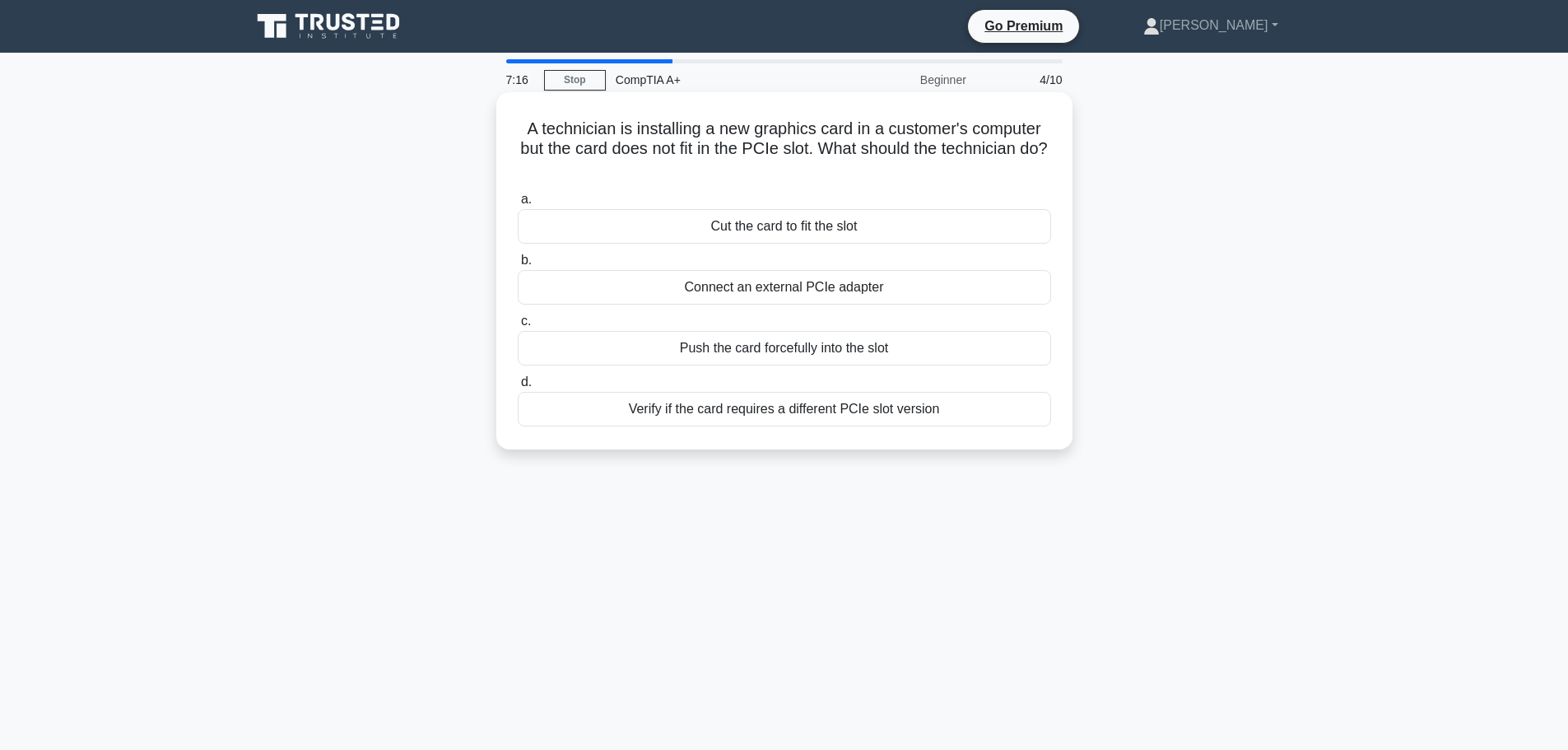
click at [728, 415] on div "Verify if the card requires a different PCIe slot version" at bounding box center [784, 409] width 533 height 35
click at [517, 388] on input "d. Verify if the card requires a different PCIe slot version" at bounding box center [517, 382] width 0 height 11
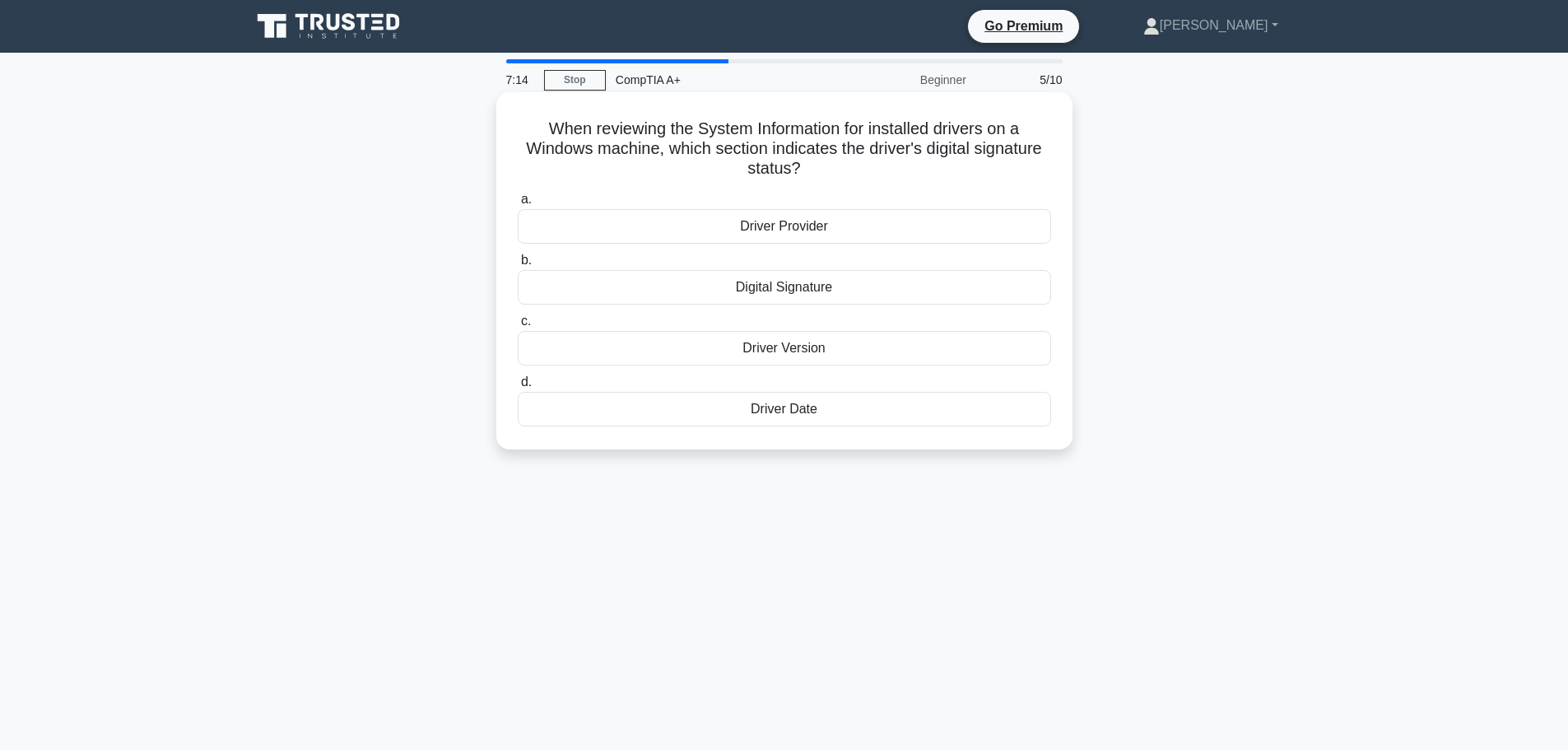
drag, startPoint x: 537, startPoint y: 124, endPoint x: 890, endPoint y: 167, distance: 355.6
click at [890, 167] on h5 "When reviewing the System Information for installed drivers on a Windows machin…" at bounding box center [784, 149] width 537 height 61
click at [708, 144] on h5 "When reviewing the System Information for installed drivers on a Windows machin…" at bounding box center [784, 149] width 537 height 61
click at [840, 127] on h5 "When reviewing the System Information for installed drivers on a Windows machin…" at bounding box center [784, 149] width 537 height 61
click at [537, 295] on div "Digital Signature" at bounding box center [784, 287] width 533 height 35
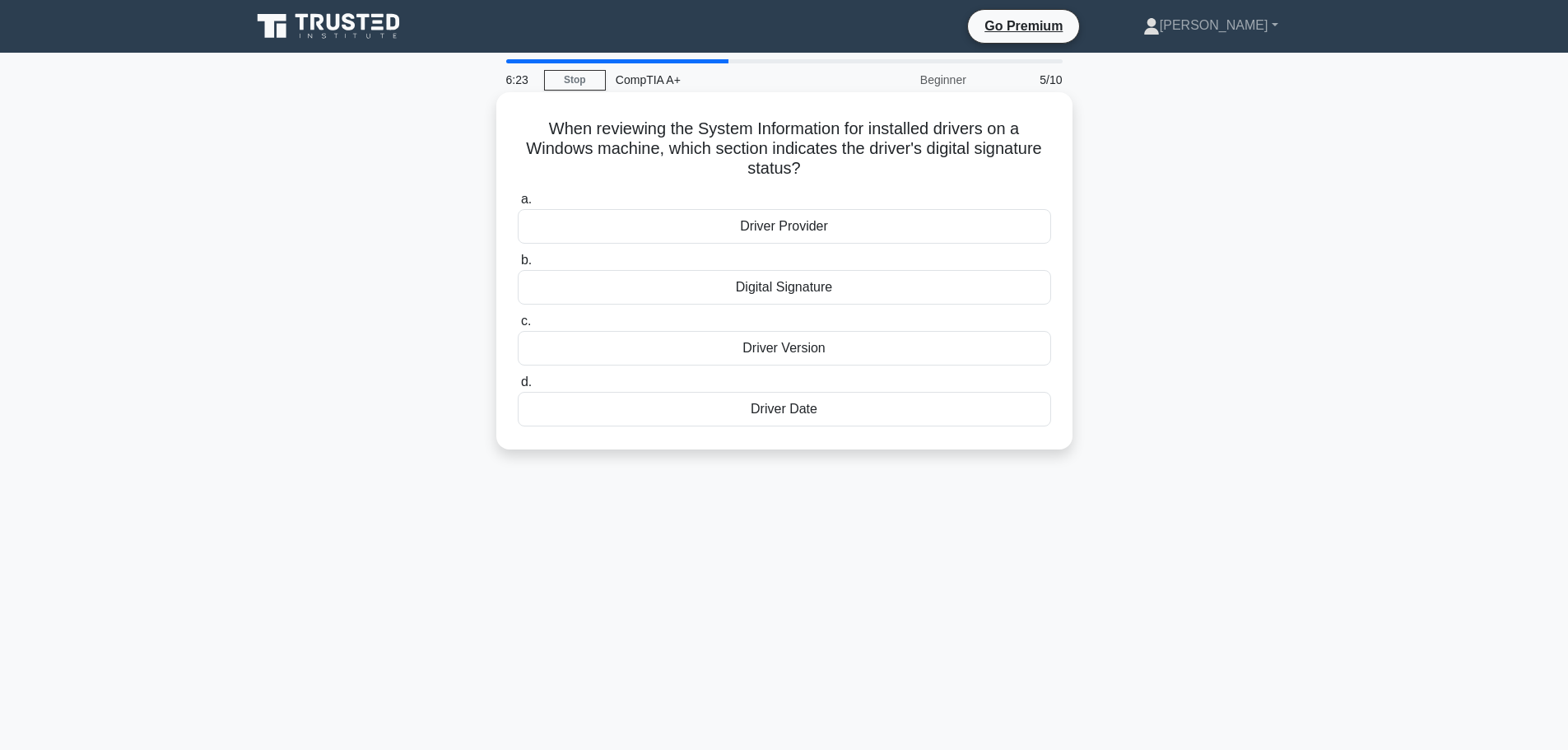
click at [517, 266] on input "b. Digital Signature" at bounding box center [517, 260] width 0 height 11
click at [782, 226] on div "Update the keyboard drivers" at bounding box center [784, 226] width 533 height 35
click at [517, 205] on input "a. Update the keyboard drivers" at bounding box center [517, 199] width 0 height 11
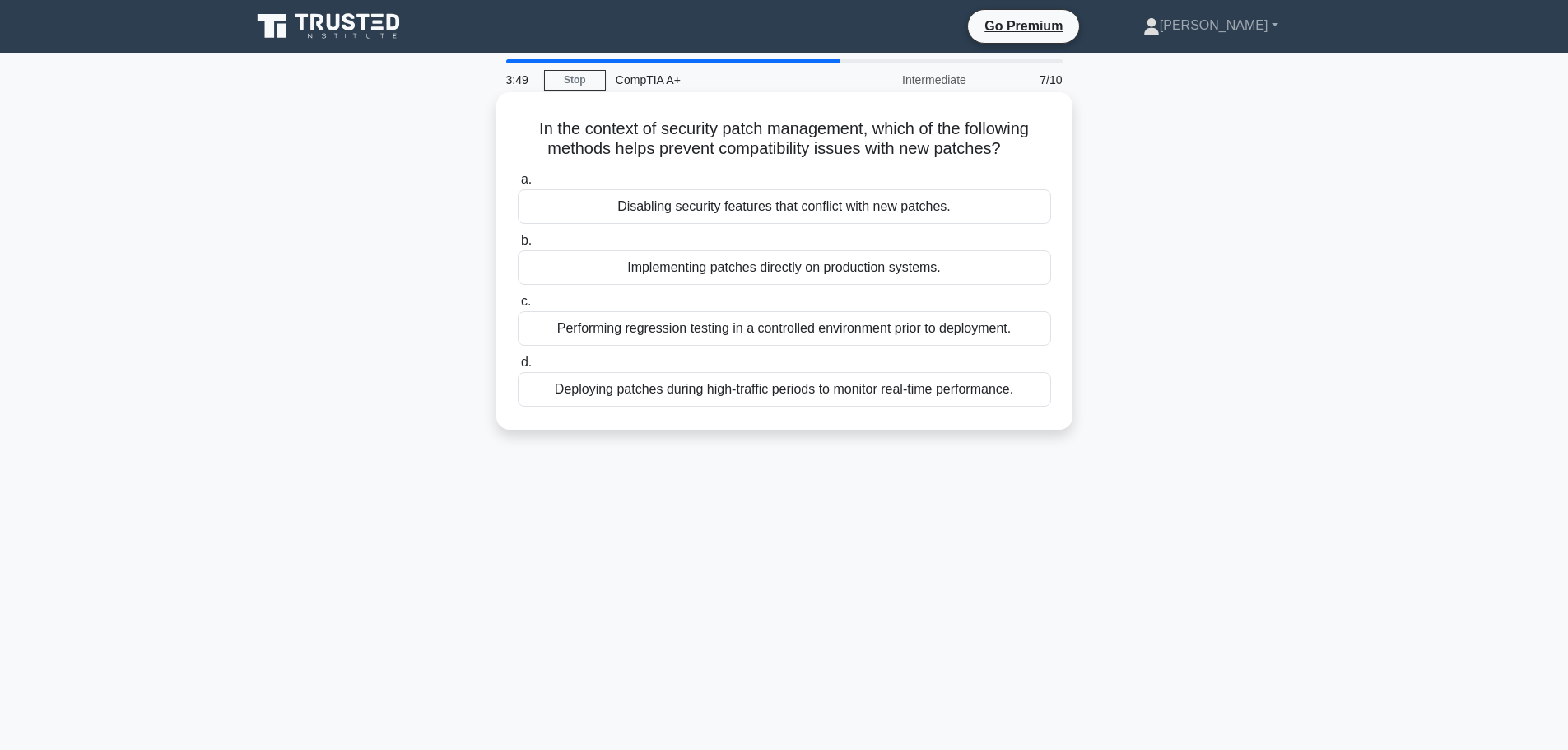
click at [627, 326] on div "Performing regression testing in a controlled environment prior to deployment." at bounding box center [784, 328] width 533 height 35
click at [517, 307] on input "c. Performing regression testing in a controlled environment prior to deploymen…" at bounding box center [517, 301] width 0 height 11
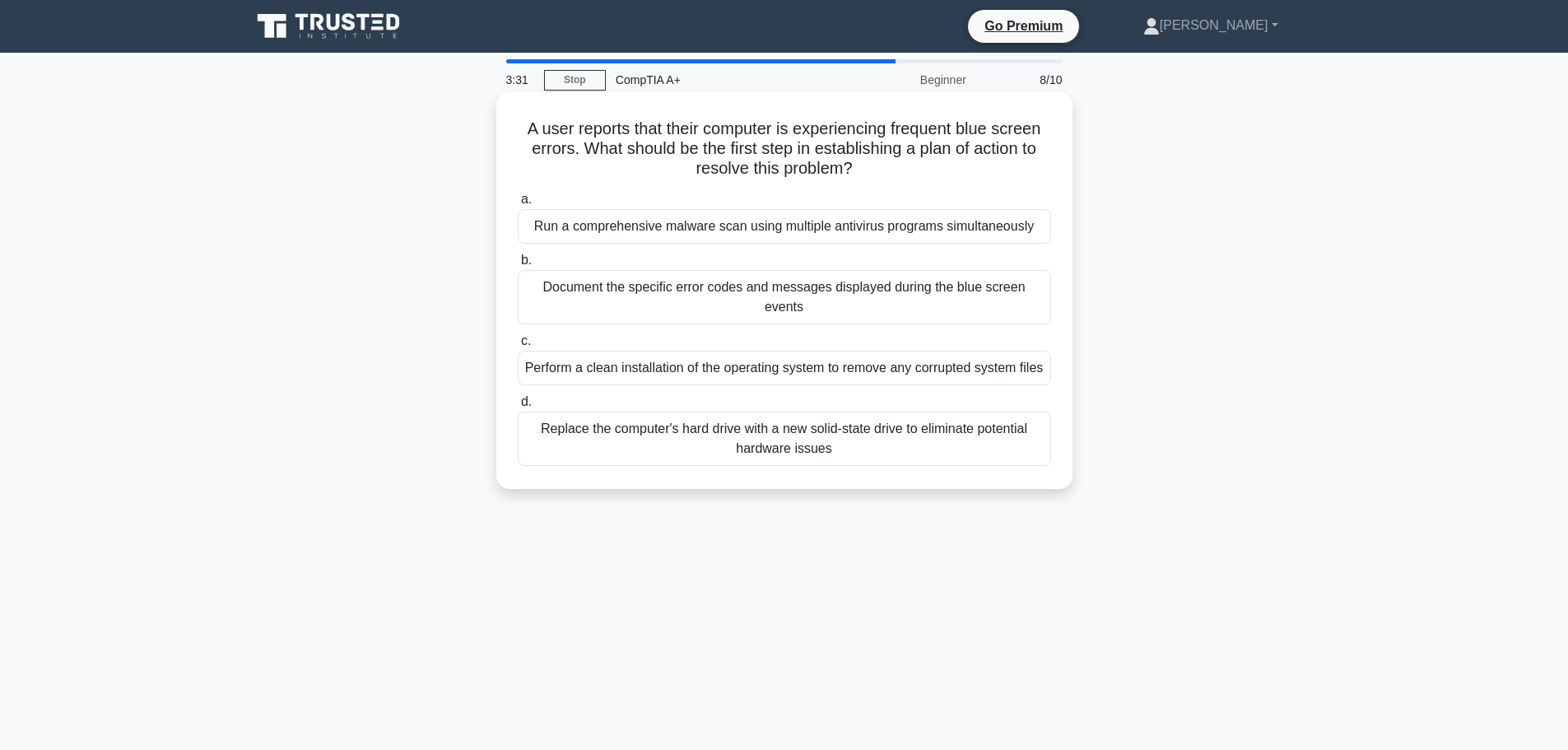
click at [694, 296] on div "Document the specific error codes and messages displayed during the blue screen…" at bounding box center [784, 297] width 533 height 55
click at [517, 266] on input "b. Document the specific error codes and messages displayed during the blue scr…" at bounding box center [517, 260] width 0 height 11
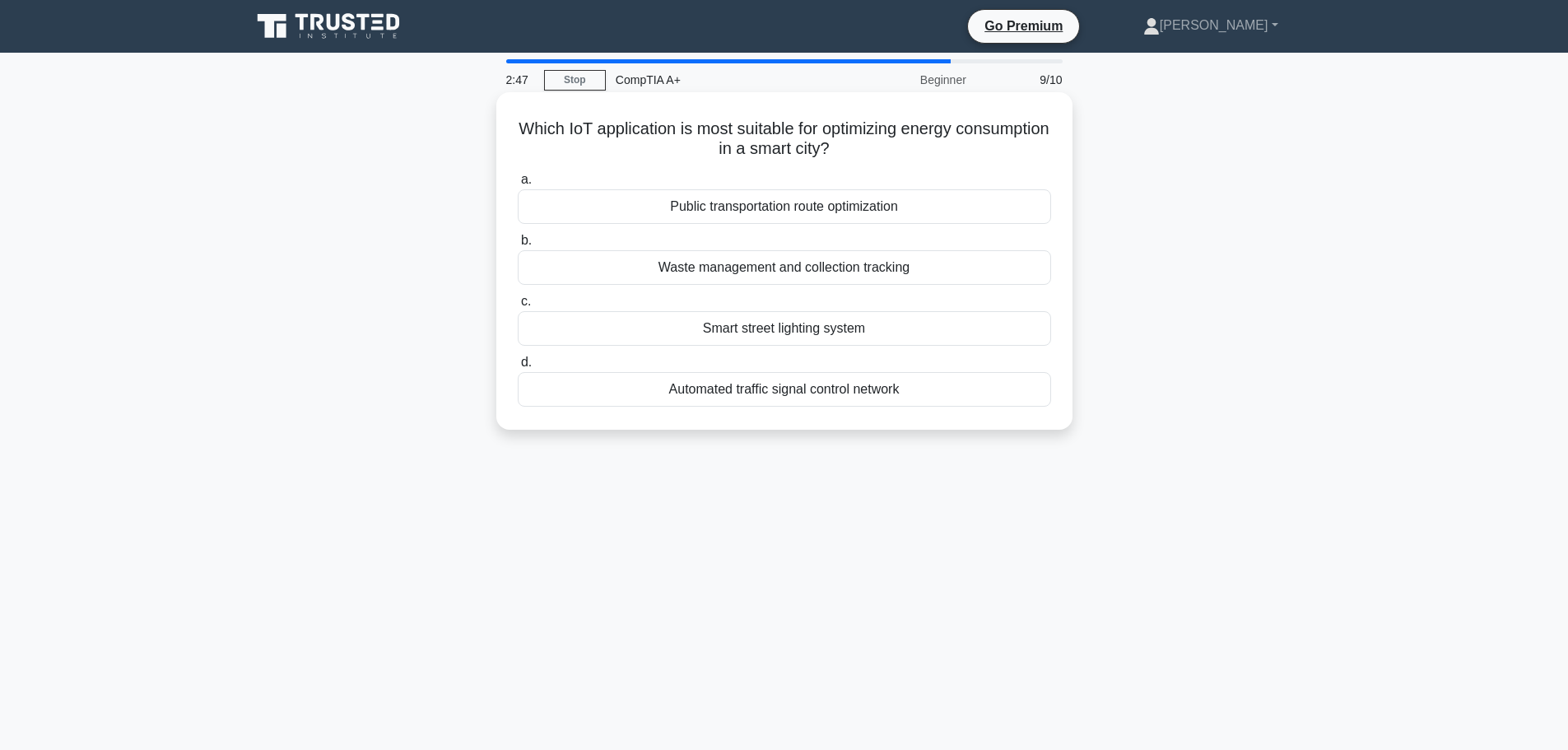
click at [878, 327] on div "Smart street lighting system" at bounding box center [784, 328] width 533 height 35
click at [517, 307] on input "c. Smart street lighting system" at bounding box center [517, 301] width 0 height 11
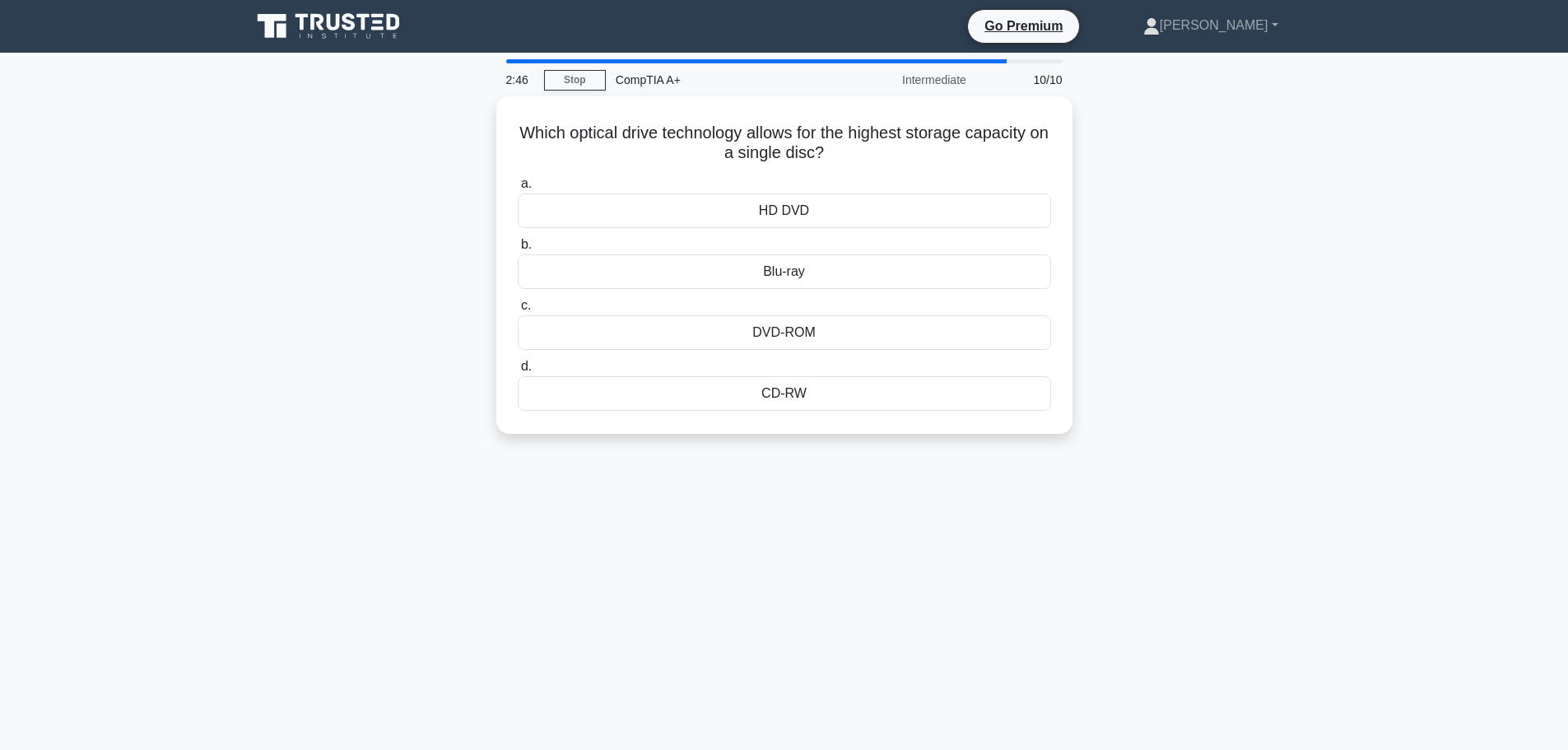
click at [411, 187] on div "Which optical drive technology allows for the highest storage capacity on a sin…" at bounding box center [784, 274] width 1086 height 358
click at [718, 203] on div "HD DVD" at bounding box center [784, 206] width 533 height 35
click at [517, 185] on input "a. HD DVD" at bounding box center [517, 179] width 0 height 11
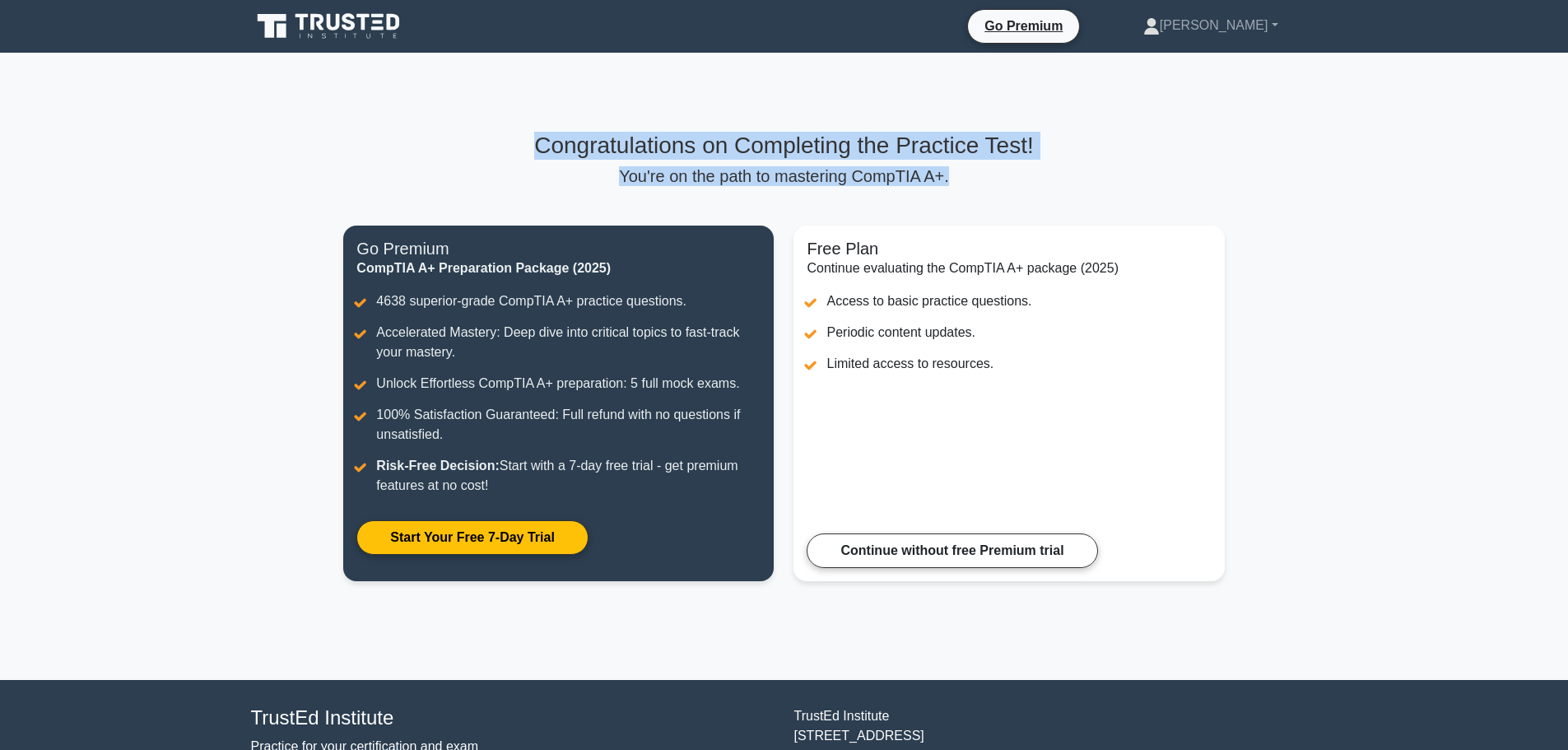
drag, startPoint x: 506, startPoint y: 145, endPoint x: 1014, endPoint y: 178, distance: 509.1
click at [1019, 176] on div "Congratulations on Completing the Practice Test! You're on the path to masterin…" at bounding box center [783, 159] width 881 height 55
click at [595, 145] on h3 "Congratulations on Completing the Practice Test!" at bounding box center [783, 146] width 881 height 28
click at [527, 142] on h3 "Congratulations on Completing the Practice Test!" at bounding box center [783, 146] width 881 height 28
drag, startPoint x: 1100, startPoint y: 167, endPoint x: 578, endPoint y: 129, distance: 523.4
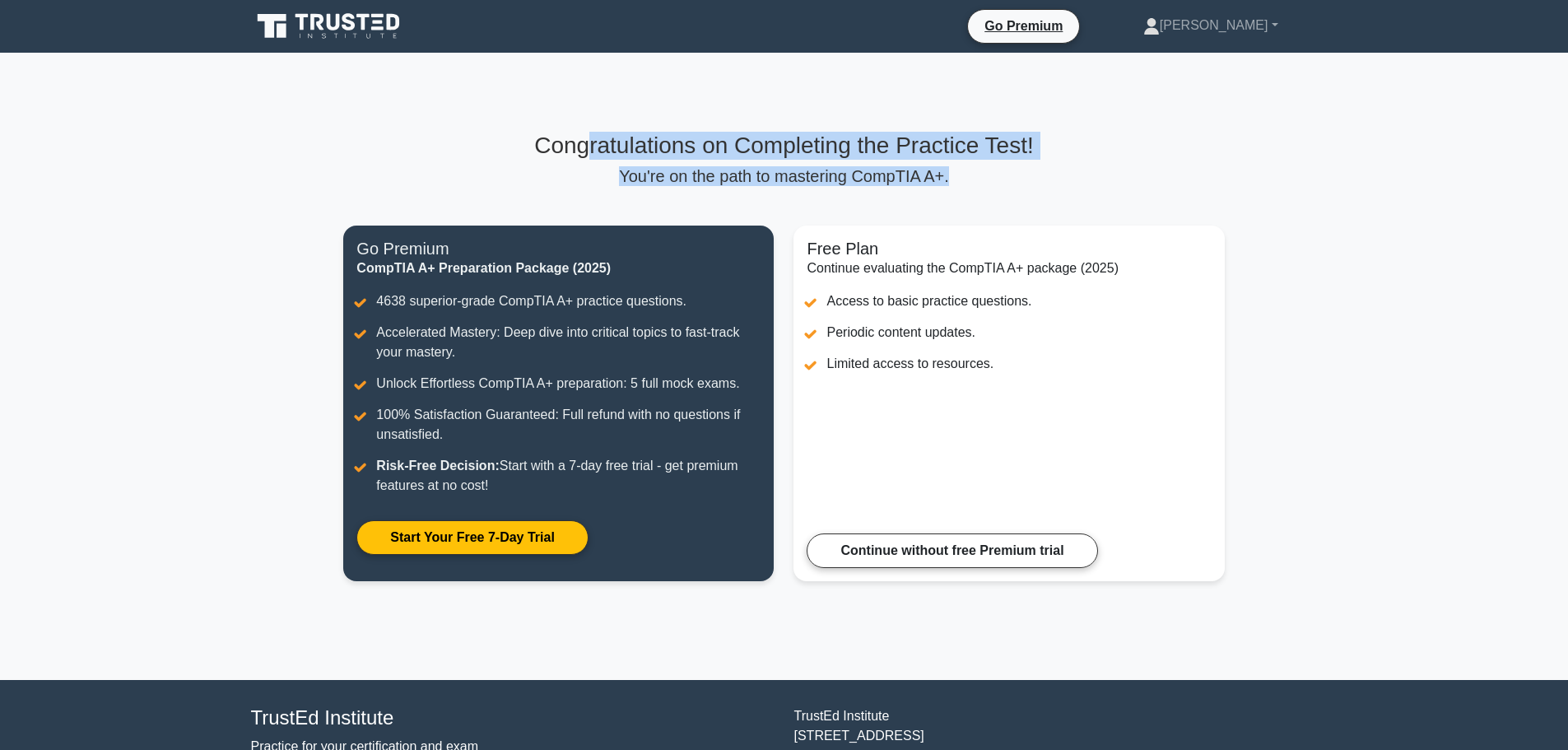
click at [578, 129] on div "Congratulations on Completing the Practice Test! You're on the path to masterin…" at bounding box center [783, 366] width 900 height 627
click at [987, 144] on h3 "Congratulations on Completing the Practice Test!" at bounding box center [783, 146] width 881 height 28
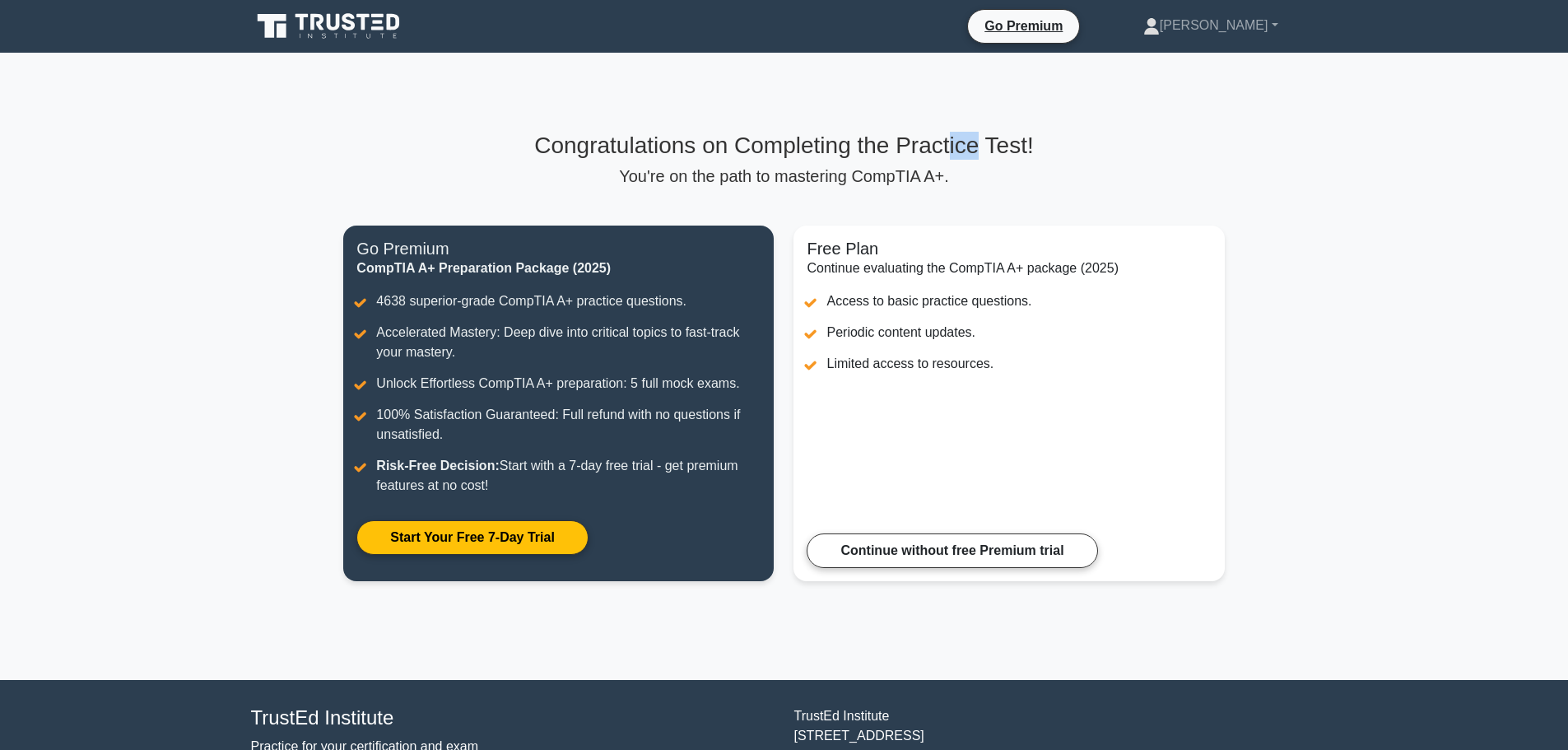
drag, startPoint x: 965, startPoint y: 155, endPoint x: 891, endPoint y: 152, distance: 74.1
click at [927, 156] on h3 "Congratulations on Completing the Practice Test!" at bounding box center [783, 146] width 881 height 28
